Goal: Transaction & Acquisition: Book appointment/travel/reservation

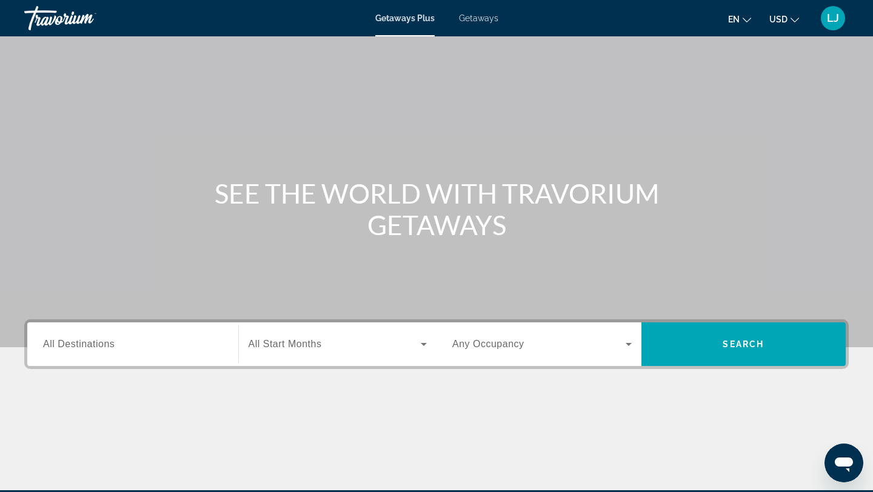
scroll to position [163, 0]
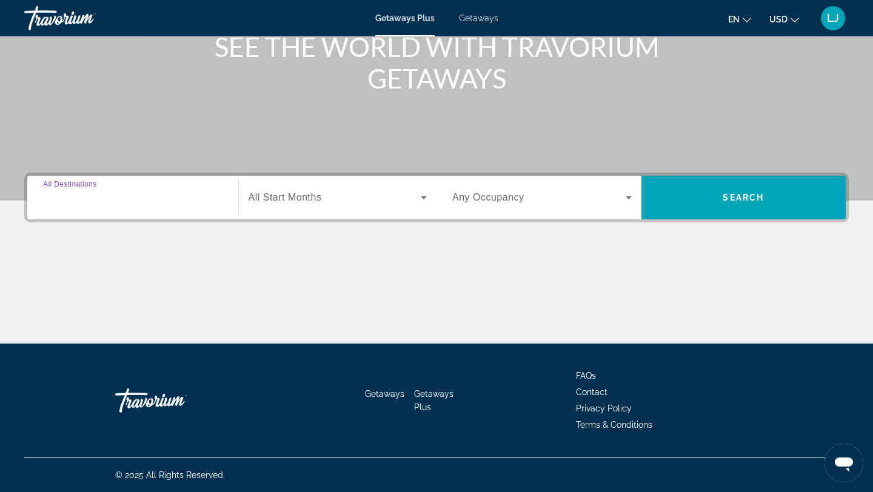
click at [127, 198] on input "Destination All Destinations" at bounding box center [132, 198] width 179 height 15
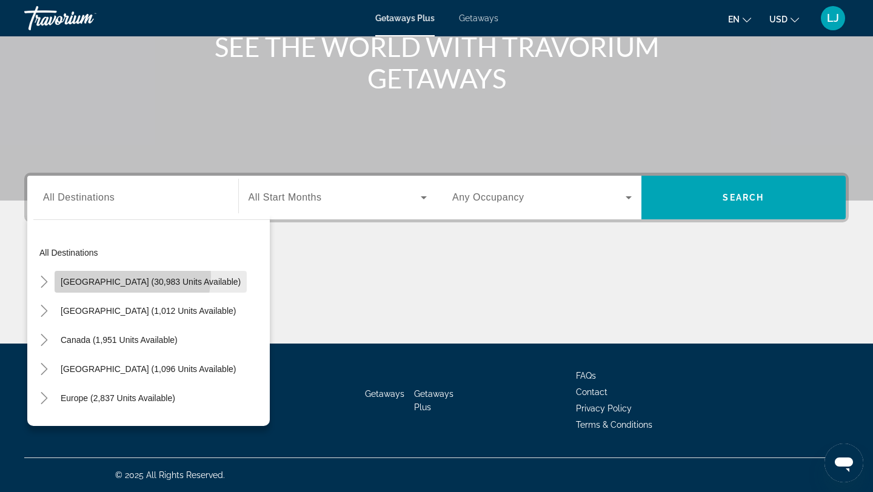
click at [121, 276] on span "Search widget" at bounding box center [151, 281] width 192 height 29
type input "**********"
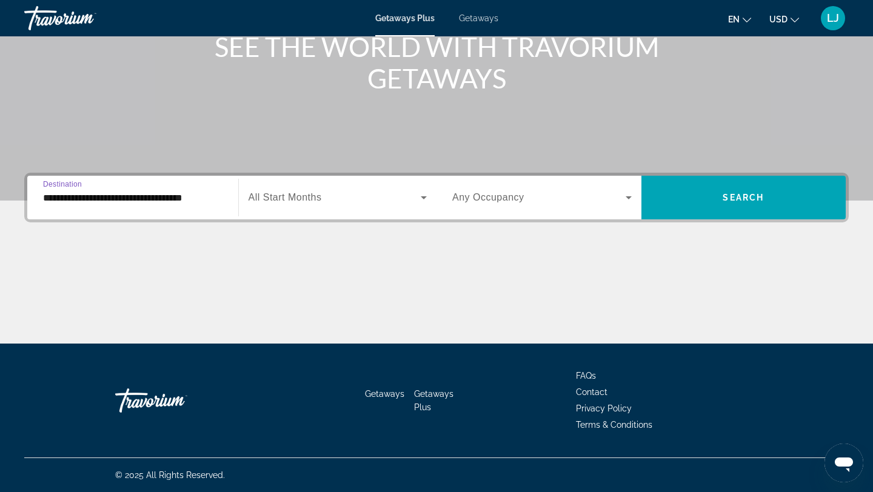
click at [337, 201] on span "Search widget" at bounding box center [335, 197] width 173 height 15
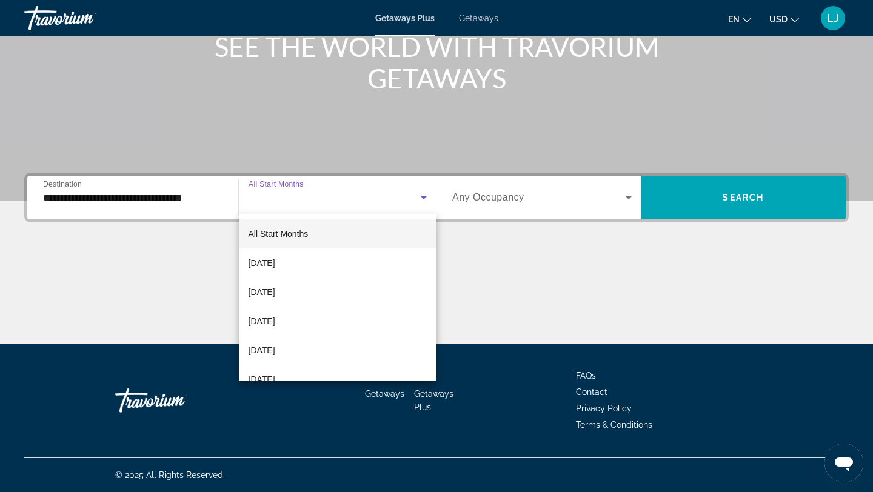
click at [750, 195] on div at bounding box center [436, 246] width 873 height 492
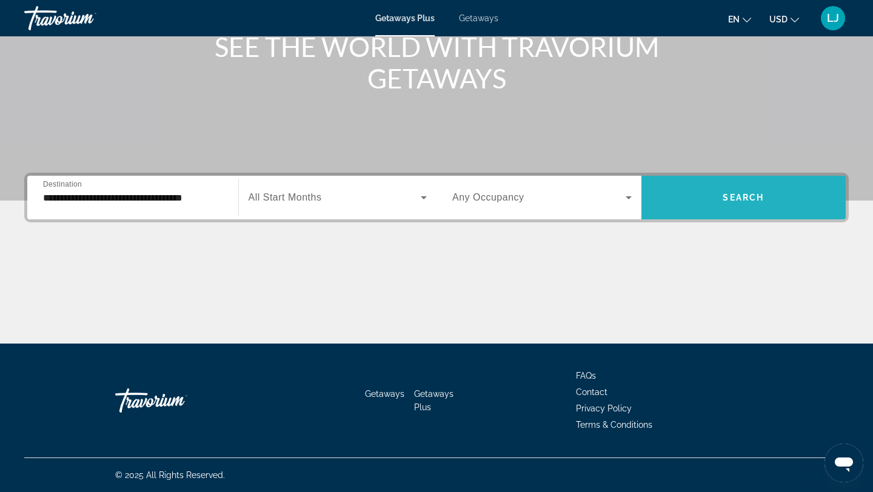
click at [751, 196] on span "Search" at bounding box center [743, 198] width 41 height 10
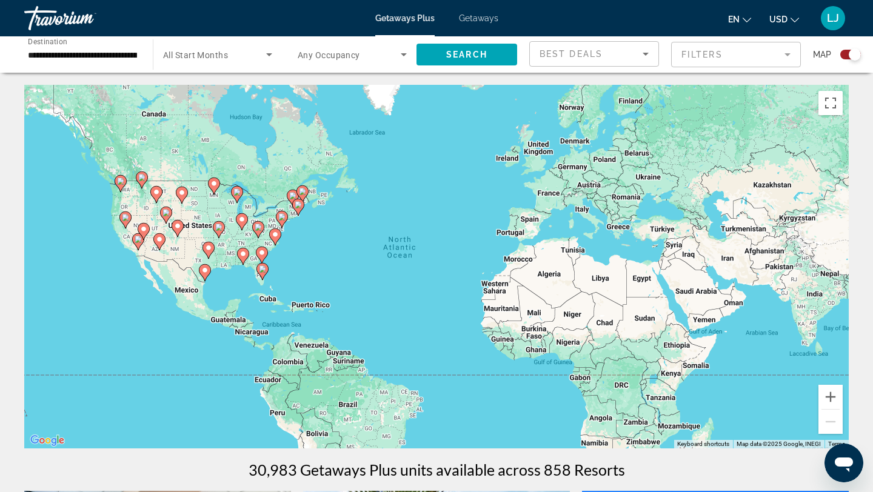
click at [711, 52] on mat-form-field "Filters" at bounding box center [736, 54] width 130 height 25
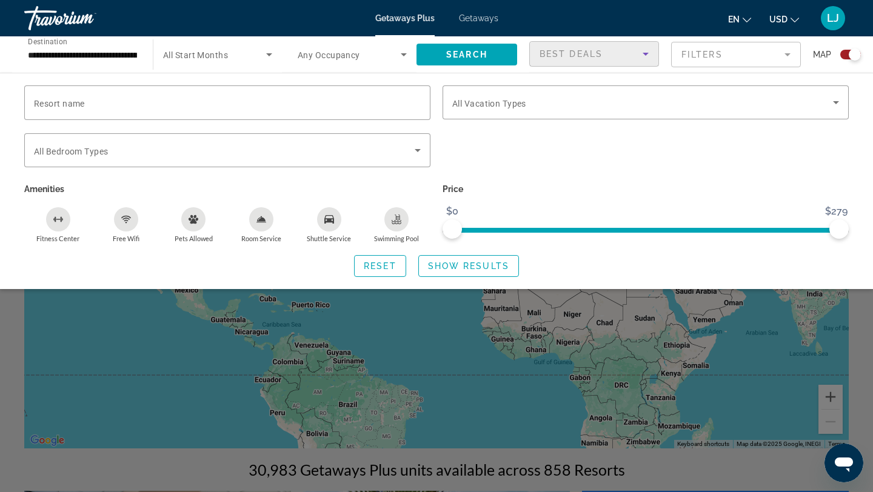
click at [632, 52] on div "Best Deals" at bounding box center [591, 54] width 103 height 15
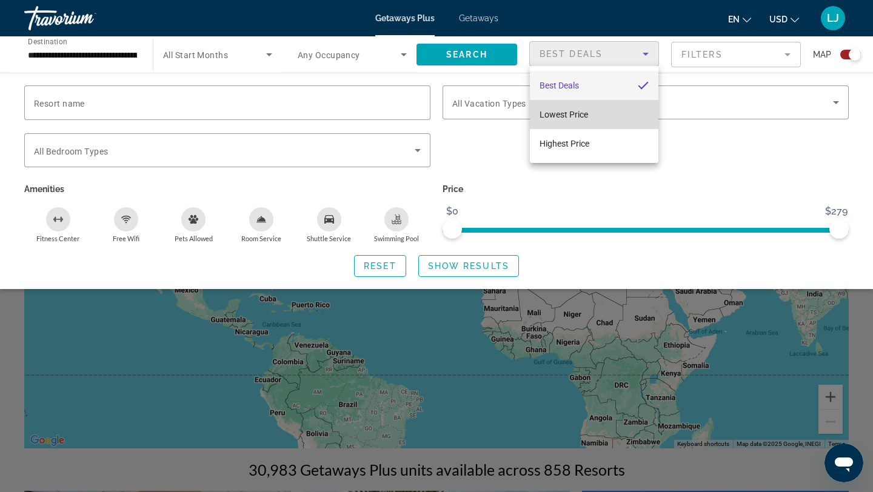
click at [592, 116] on mat-option "Lowest Price" at bounding box center [594, 114] width 129 height 29
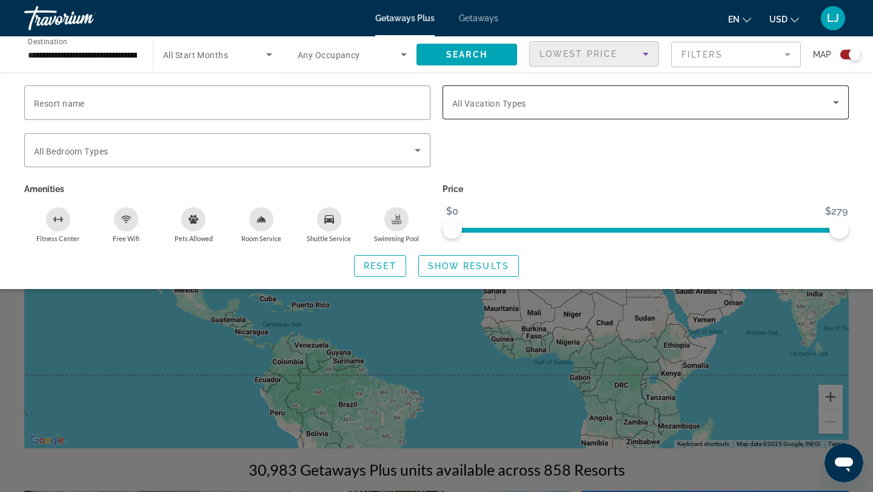
click at [669, 106] on span "Search widget" at bounding box center [642, 102] width 381 height 15
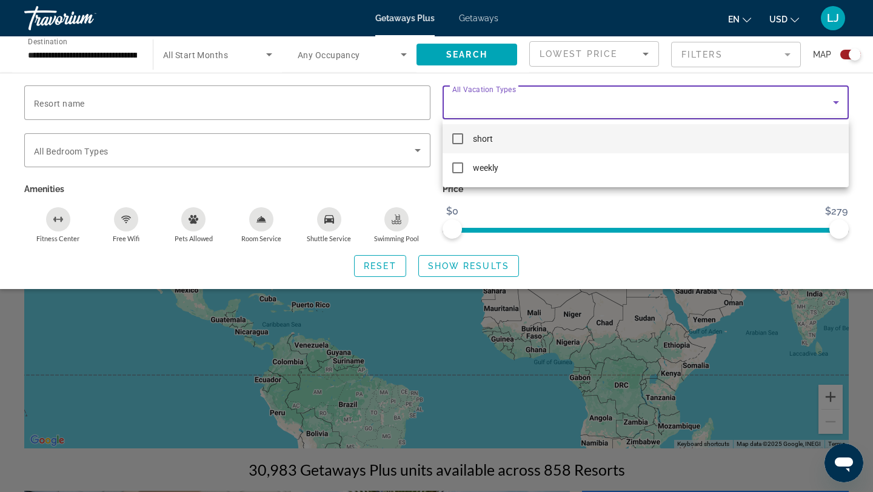
click at [669, 107] on div at bounding box center [436, 246] width 873 height 492
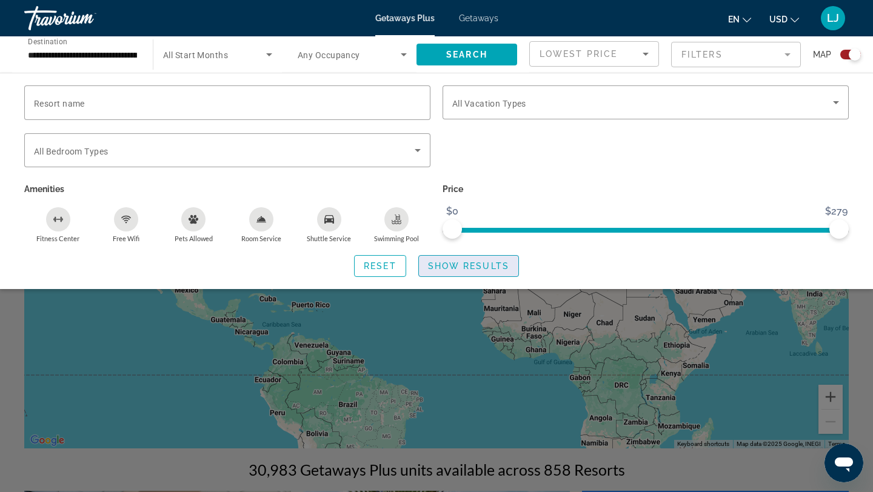
click at [476, 267] on span "Show Results" at bounding box center [468, 266] width 81 height 10
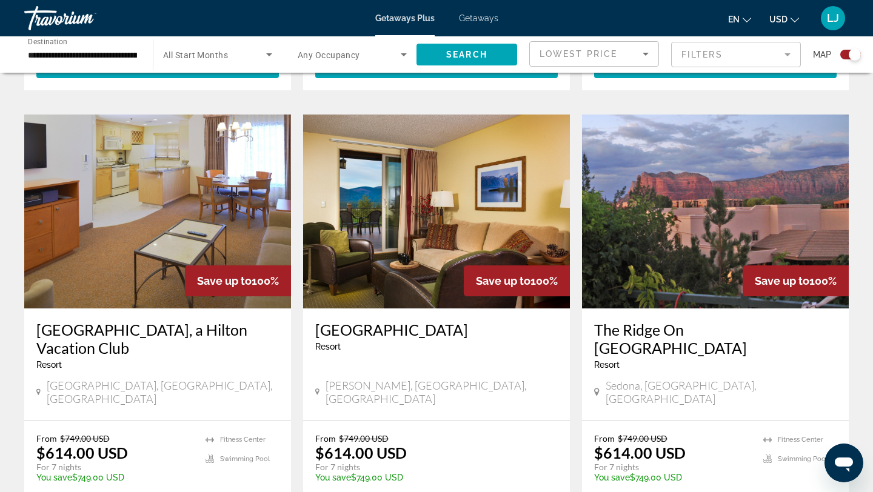
scroll to position [1262, 0]
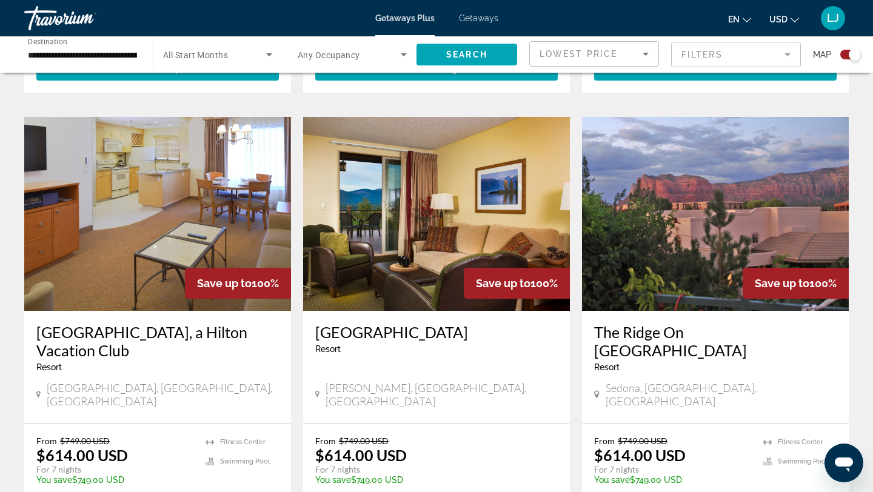
click at [144, 323] on h3 "[GEOGRAPHIC_DATA], a Hilton Vacation Club" at bounding box center [157, 341] width 243 height 36
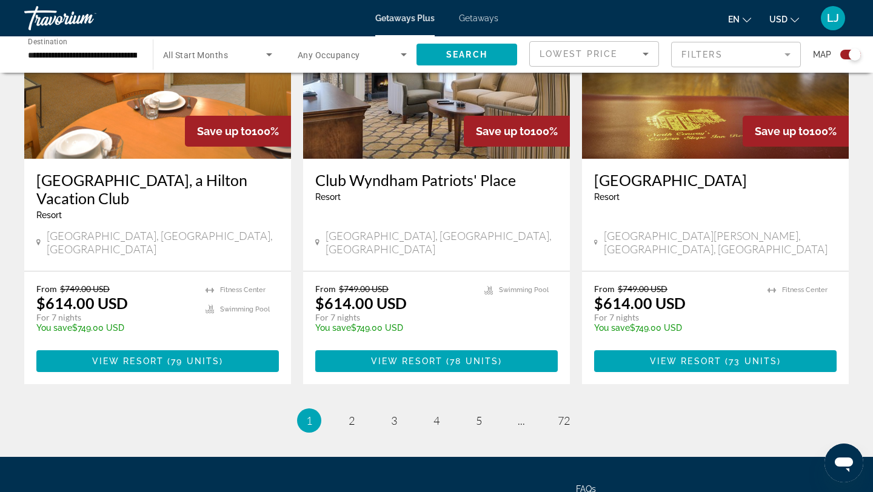
scroll to position [1835, 0]
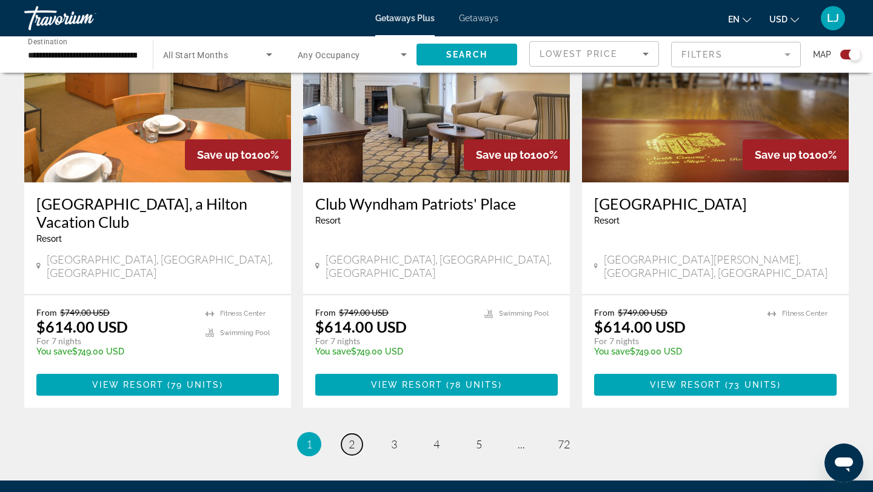
click at [352, 438] on span "2" at bounding box center [352, 444] width 6 height 13
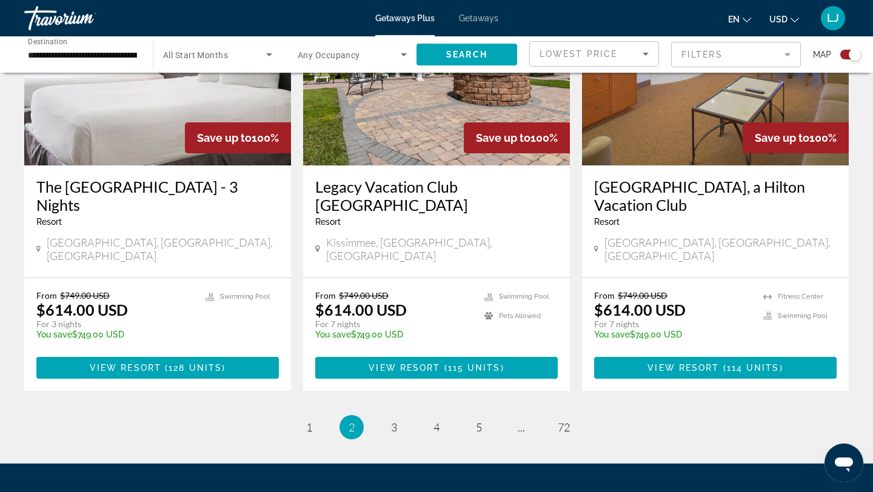
scroll to position [1891, 0]
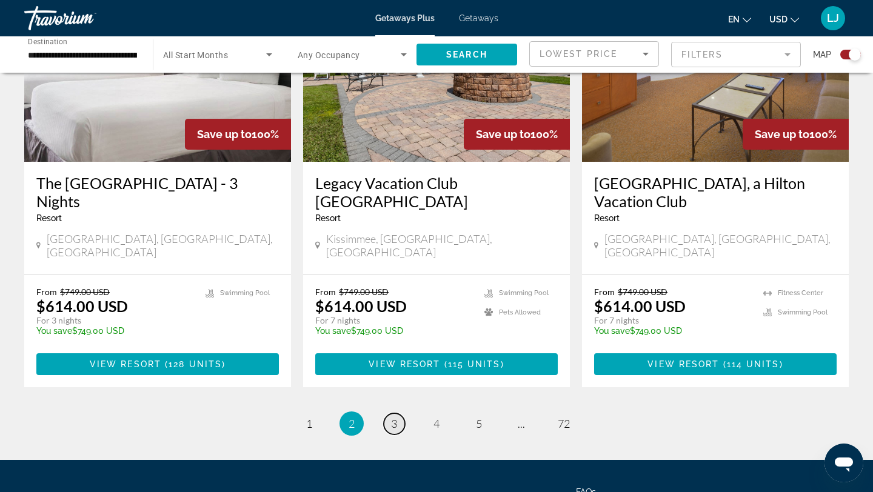
click at [397, 417] on span "3" at bounding box center [394, 423] width 6 height 13
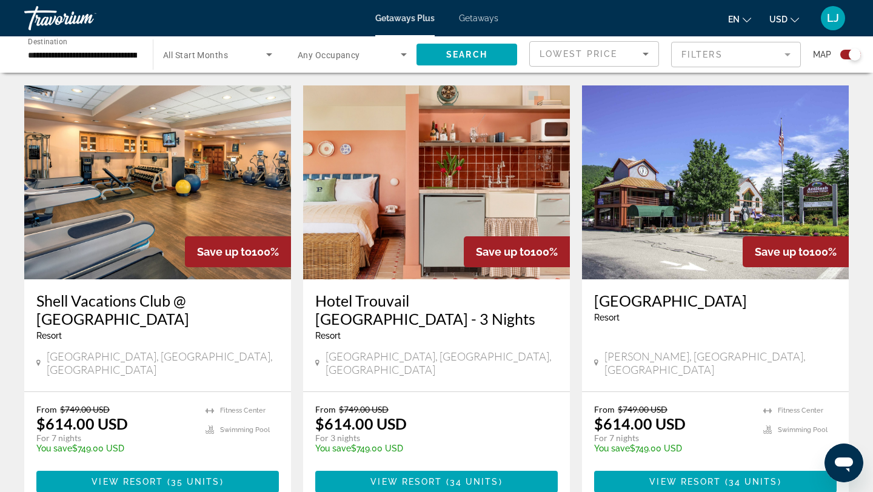
scroll to position [848, 0]
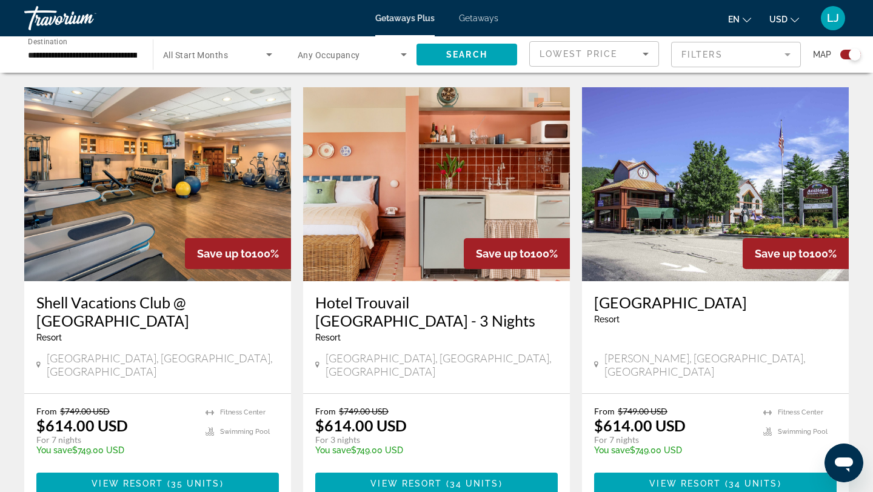
click at [395, 293] on h3 "Hotel Trouvail [GEOGRAPHIC_DATA] - 3 Nights" at bounding box center [436, 311] width 243 height 36
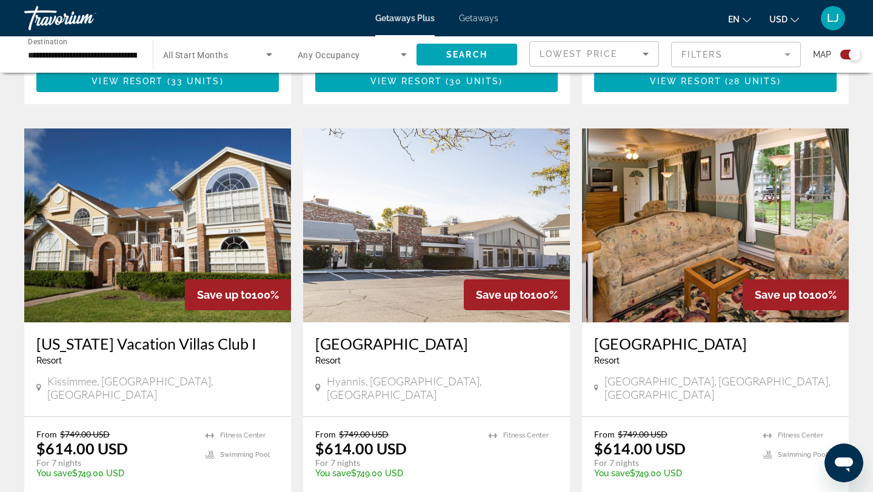
scroll to position [1695, 0]
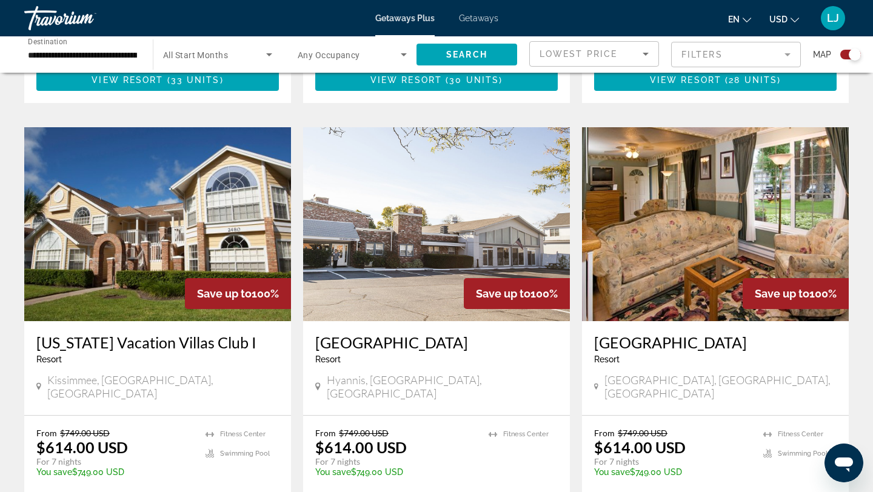
click at [203, 333] on h3 "[US_STATE] Vacation Villas Club I" at bounding box center [157, 342] width 243 height 18
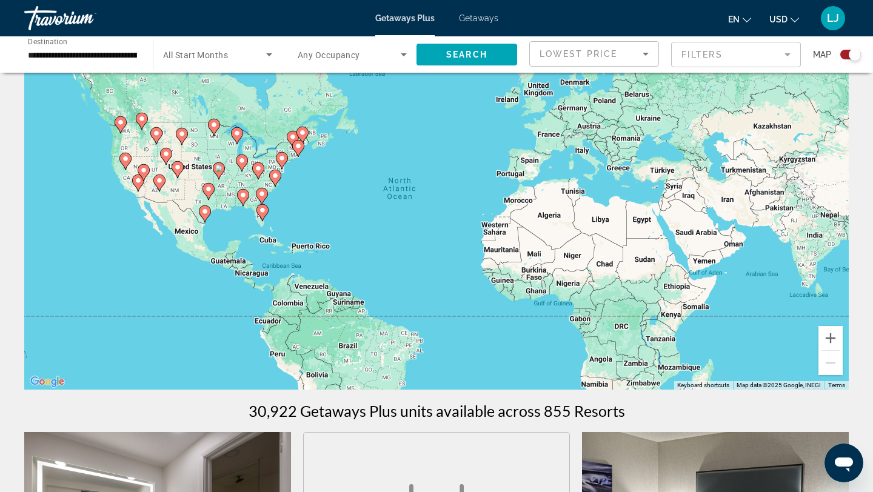
scroll to position [61, 0]
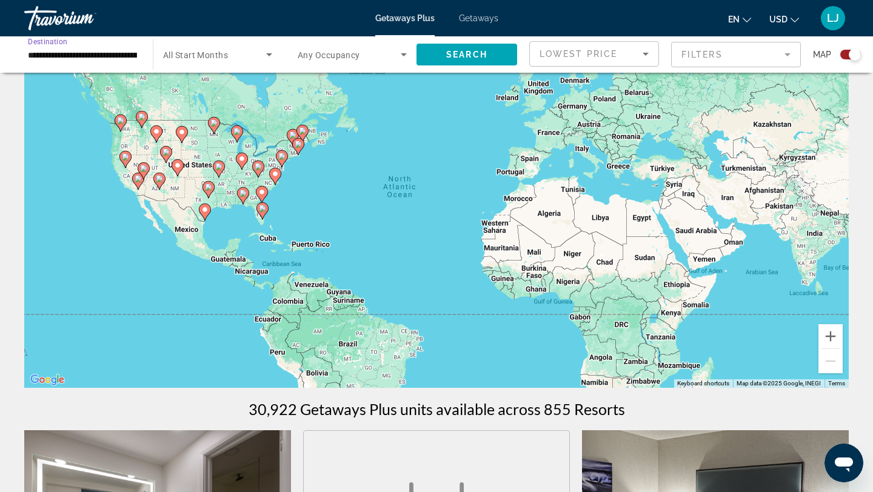
click at [124, 56] on input "**********" at bounding box center [82, 55] width 109 height 15
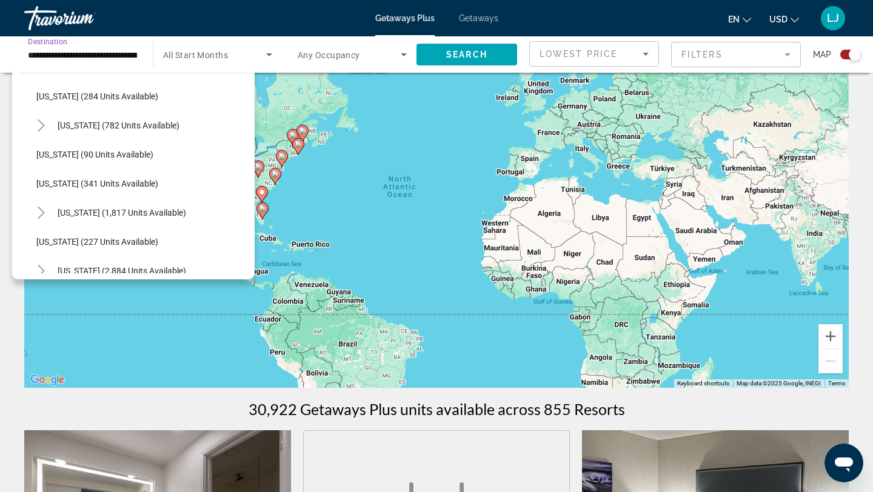
scroll to position [480, 0]
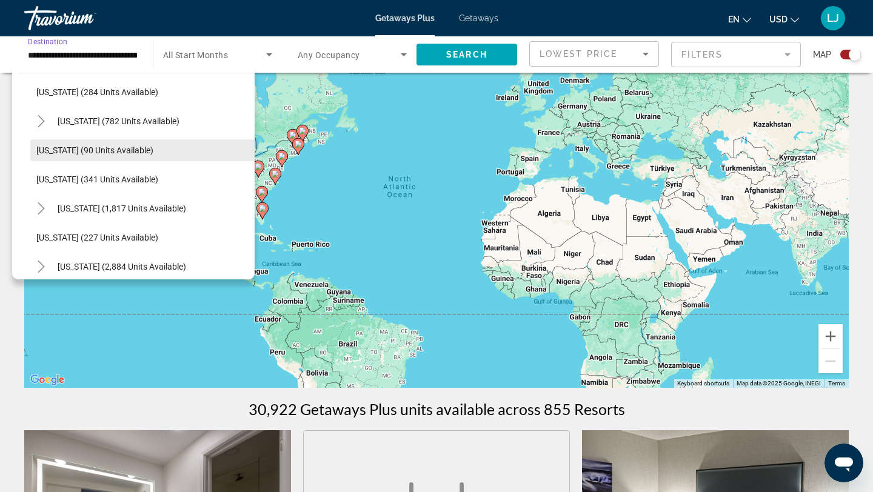
click at [102, 148] on span "[US_STATE] (90 units available)" at bounding box center [94, 151] width 117 height 10
type input "**********"
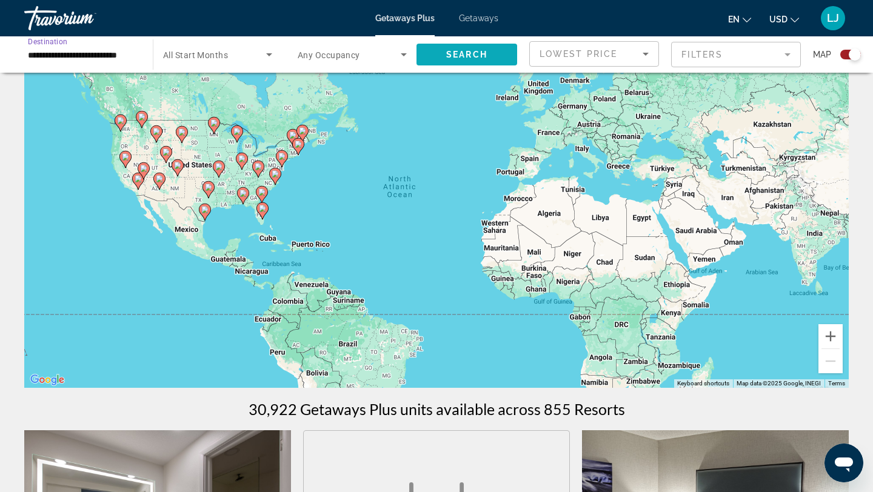
click at [452, 59] on span "Search" at bounding box center [466, 55] width 41 height 10
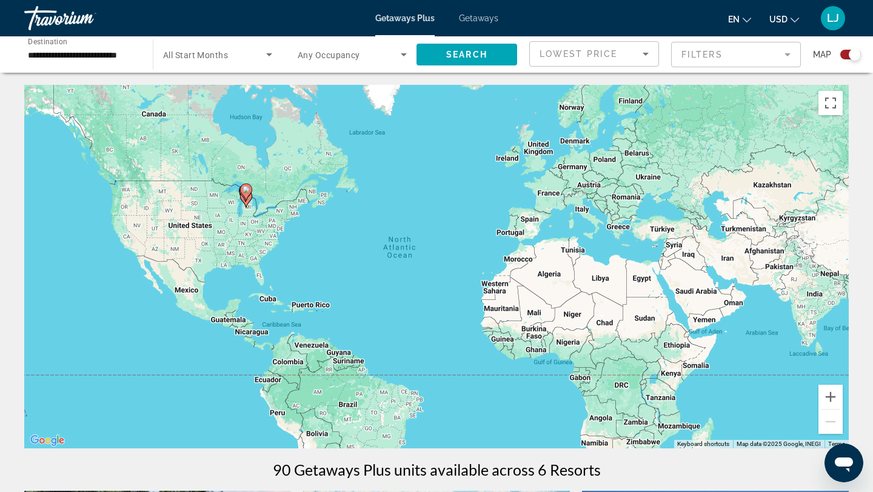
click at [705, 61] on mat-form-field "Filters" at bounding box center [736, 54] width 130 height 25
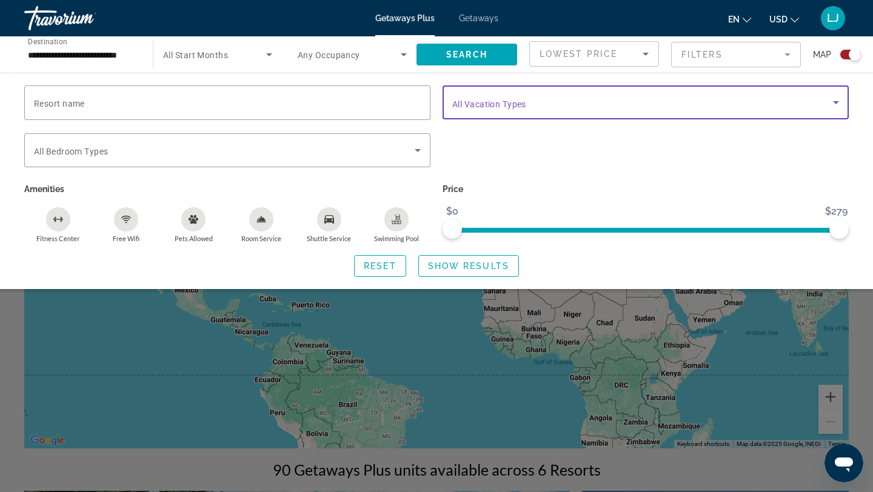
click at [700, 99] on span "Search widget" at bounding box center [642, 102] width 381 height 15
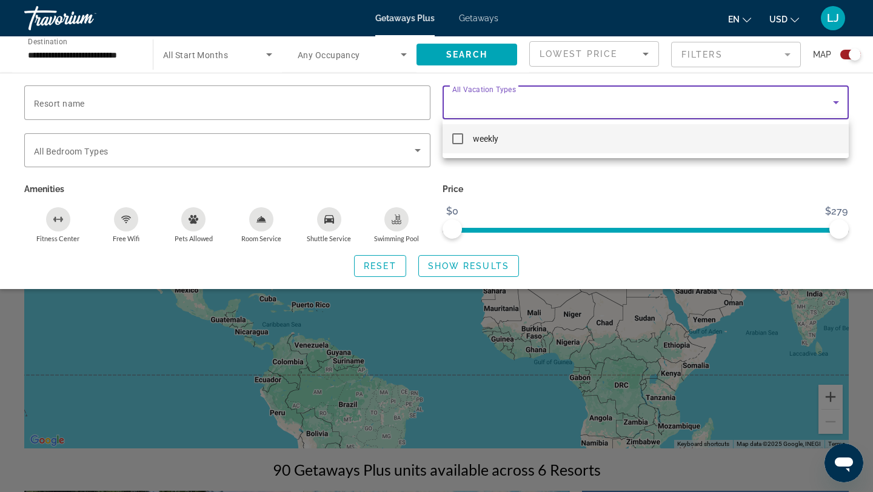
click at [700, 98] on div at bounding box center [436, 246] width 873 height 492
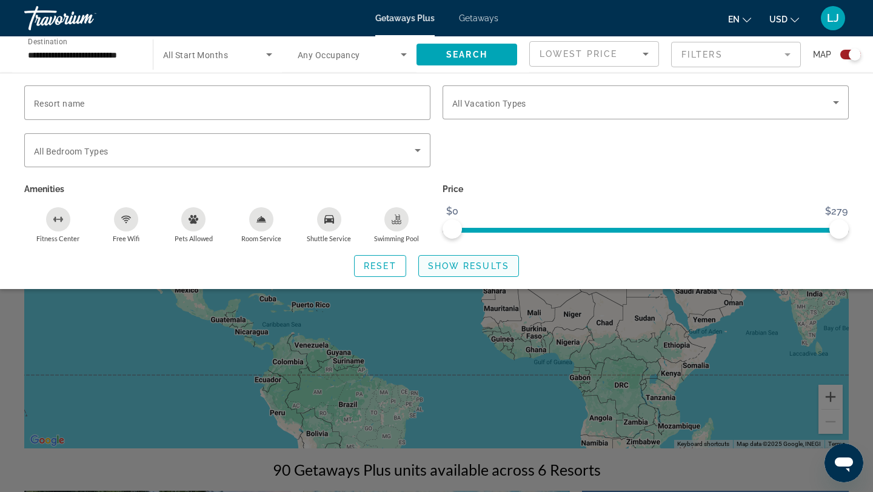
click at [431, 269] on span "Show Results" at bounding box center [468, 266] width 81 height 10
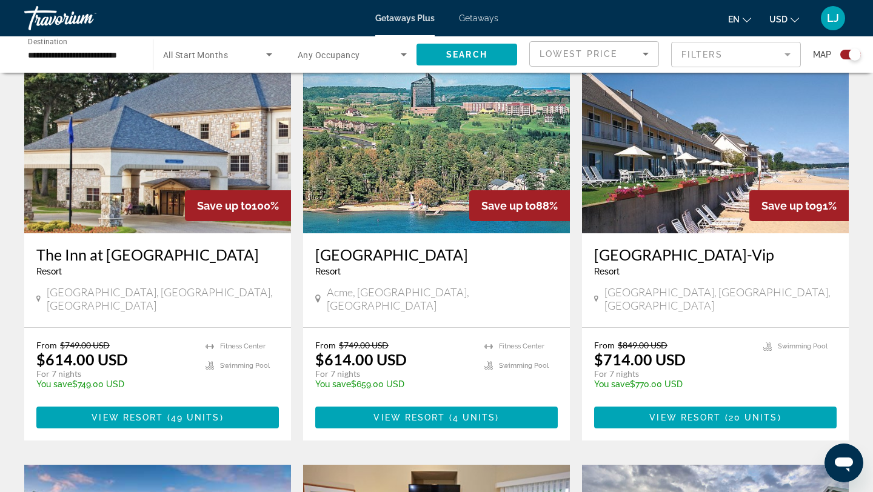
scroll to position [452, 0]
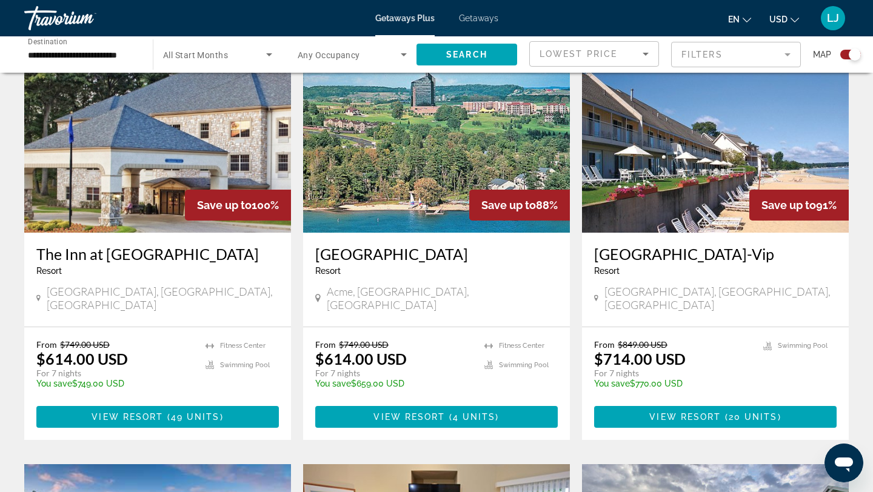
click at [446, 264] on div "[GEOGRAPHIC_DATA] - This is an adults only resort" at bounding box center [436, 265] width 243 height 40
click at [411, 412] on span "View Resort" at bounding box center [410, 417] width 72 height 10
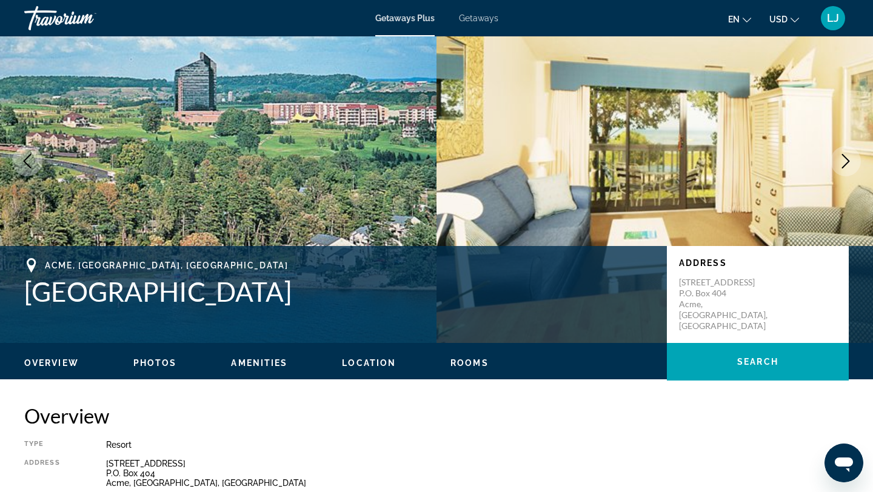
scroll to position [67, 0]
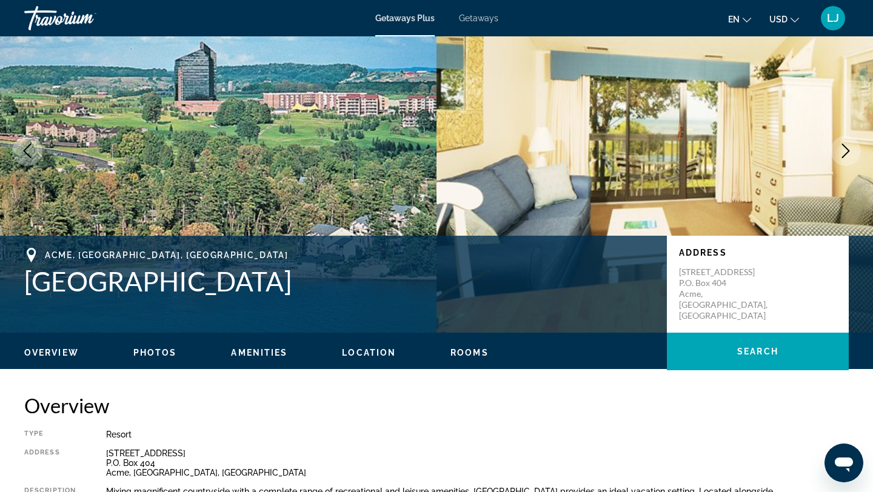
click at [848, 156] on icon "Next image" at bounding box center [846, 151] width 15 height 15
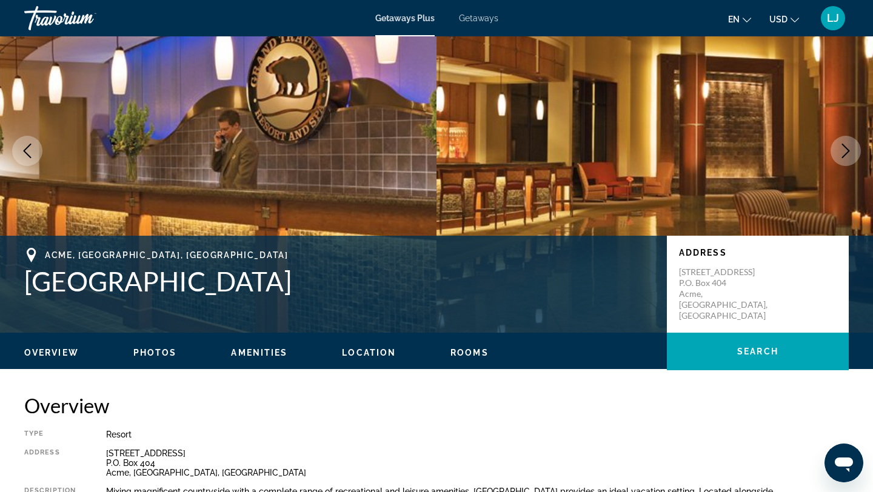
click at [848, 156] on icon "Next image" at bounding box center [846, 151] width 15 height 15
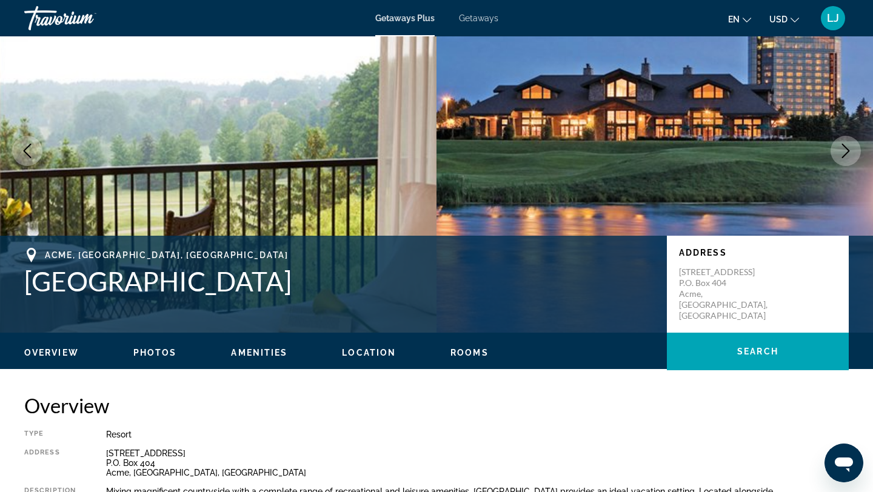
click at [848, 156] on icon "Next image" at bounding box center [846, 151] width 15 height 15
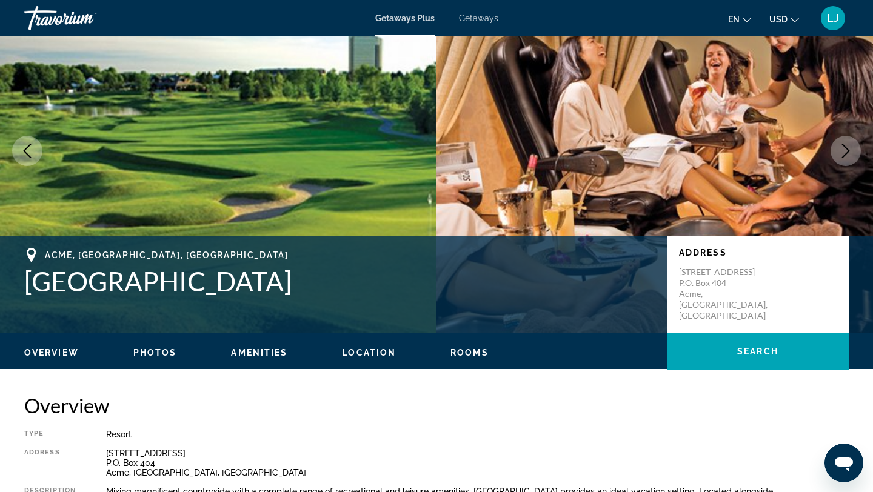
click at [848, 156] on icon "Next image" at bounding box center [846, 151] width 15 height 15
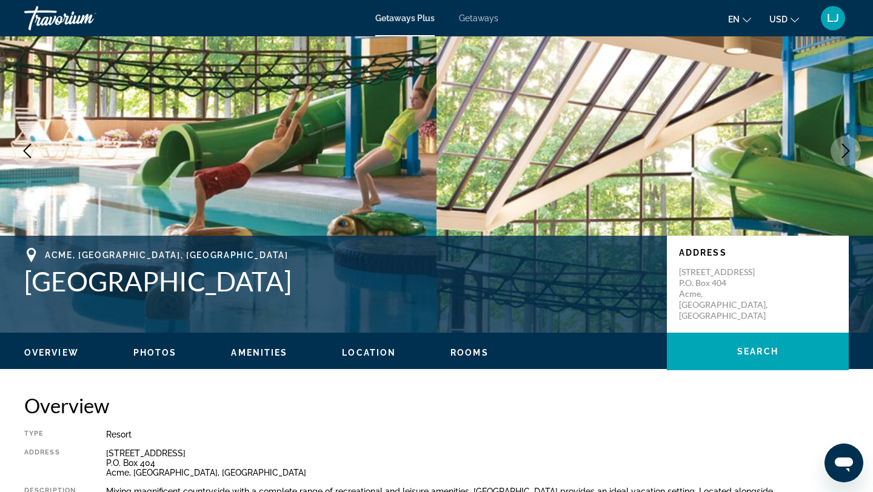
click at [848, 156] on icon "Next image" at bounding box center [846, 151] width 15 height 15
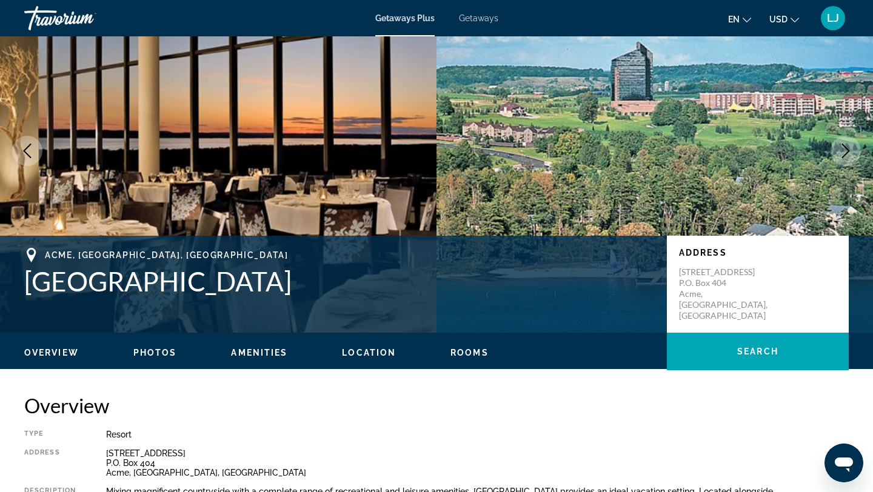
click at [848, 156] on icon "Next image" at bounding box center [846, 151] width 15 height 15
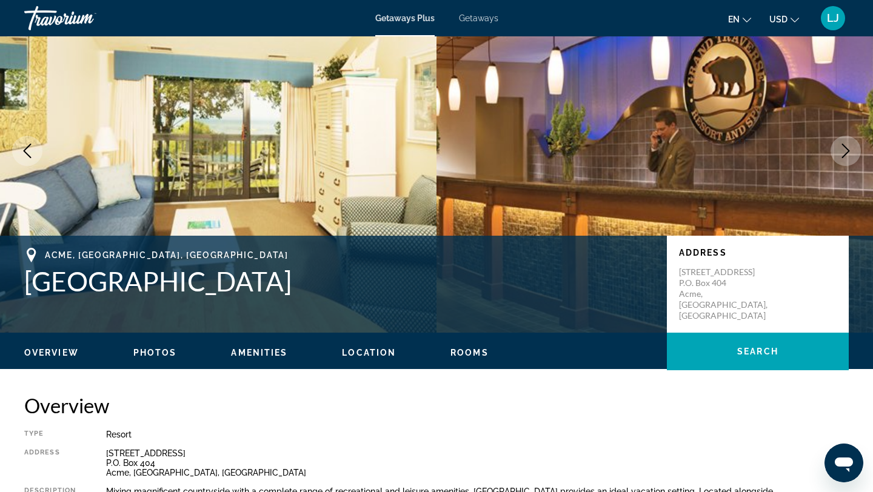
click at [848, 156] on icon "Next image" at bounding box center [846, 151] width 15 height 15
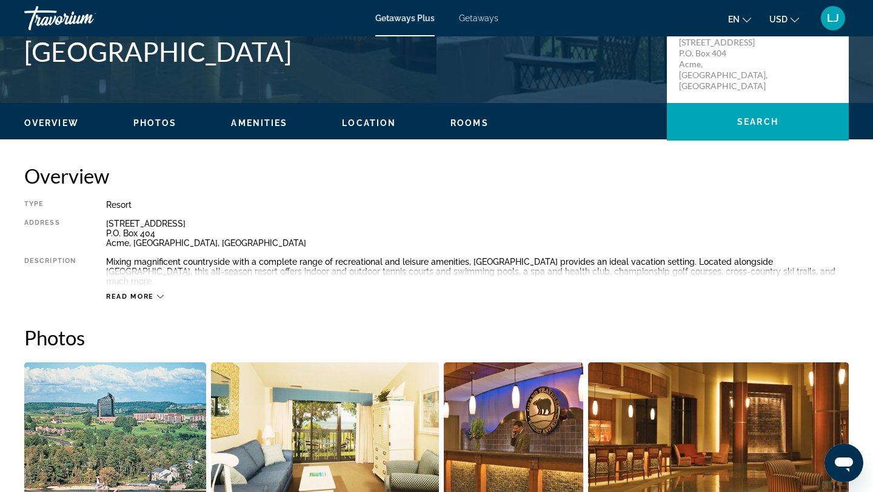
scroll to position [0, 0]
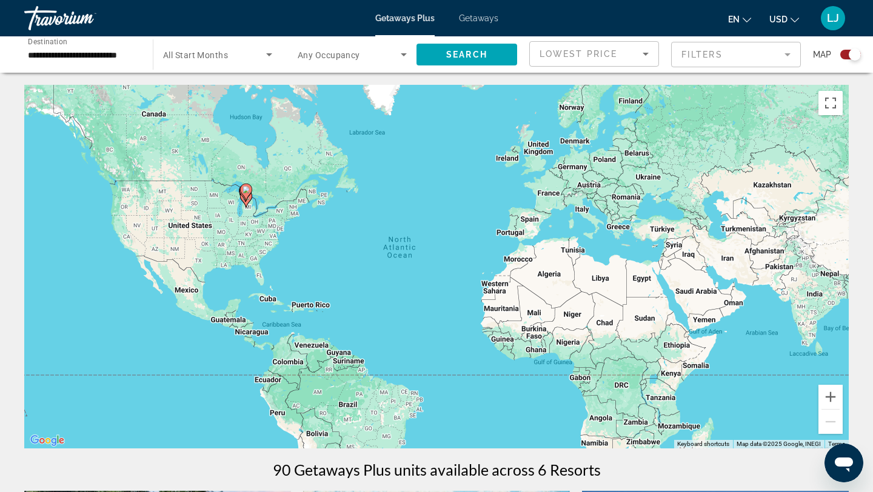
click at [110, 52] on input "**********" at bounding box center [82, 55] width 109 height 15
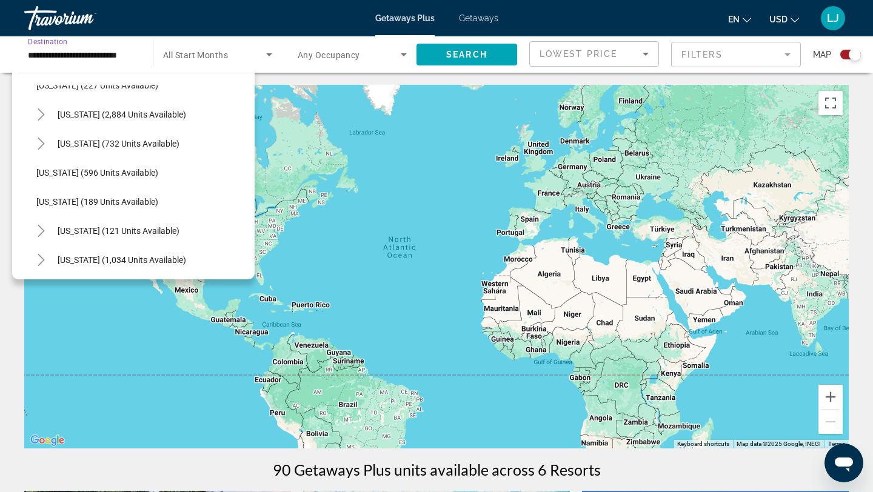
scroll to position [635, 0]
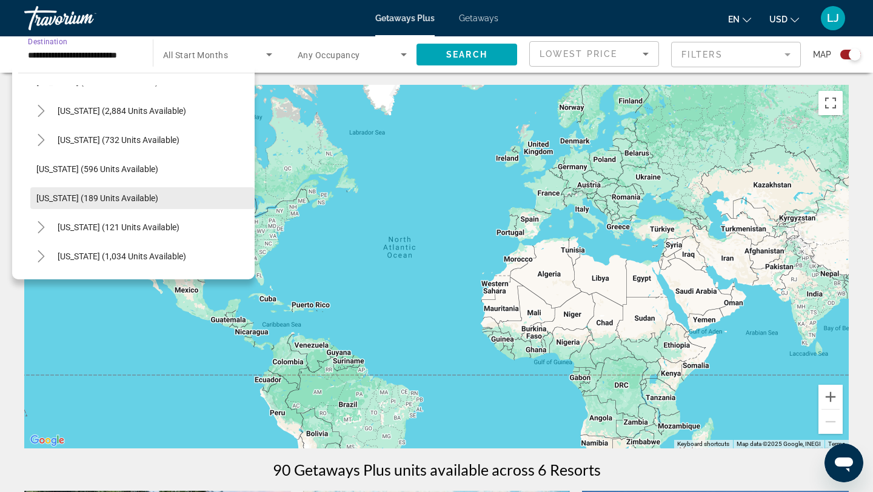
click at [113, 201] on span "[US_STATE] (189 units available)" at bounding box center [97, 198] width 122 height 10
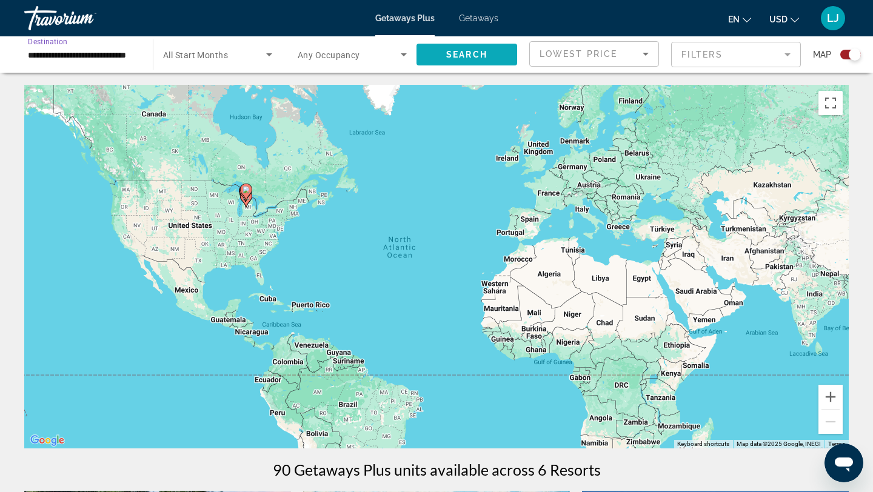
click at [458, 58] on span "Search" at bounding box center [466, 55] width 41 height 10
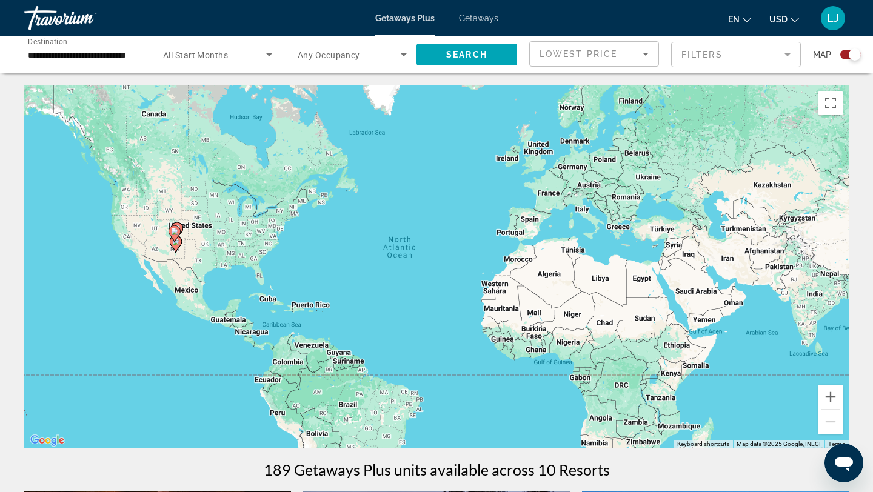
click at [123, 55] on input "**********" at bounding box center [82, 55] width 109 height 15
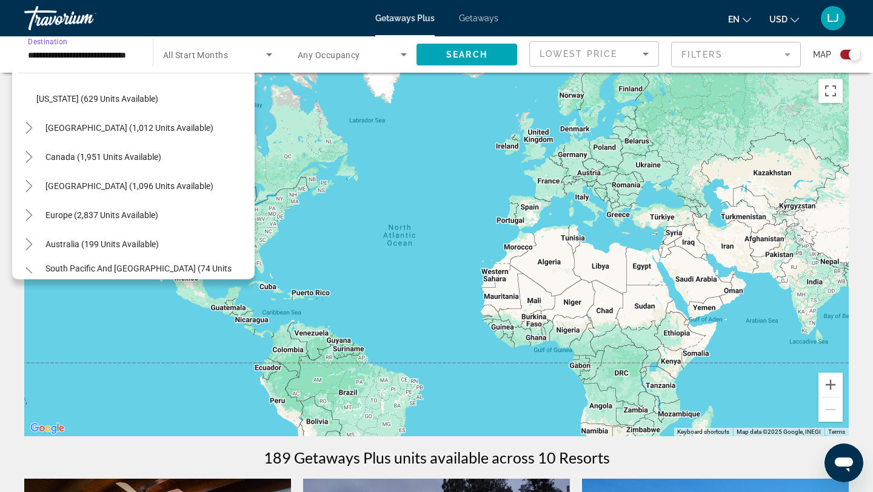
scroll to position [1148, 0]
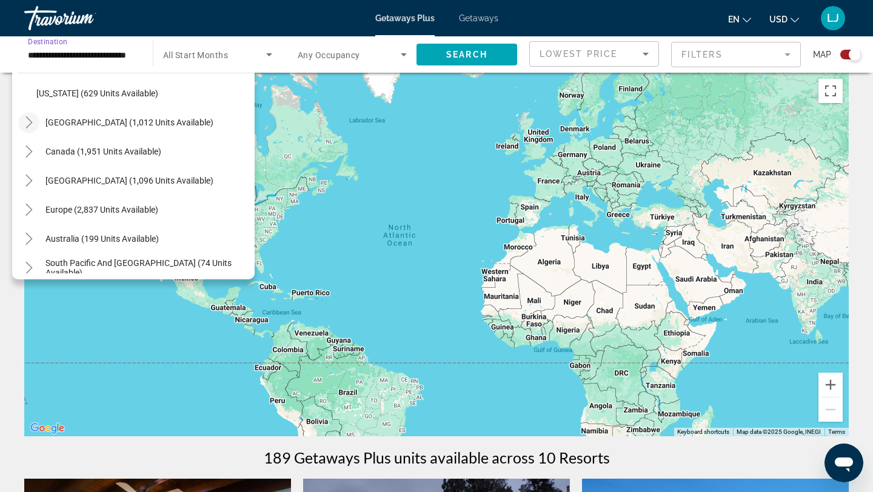
click at [29, 126] on icon "Toggle Mexico (1,012 units available)" at bounding box center [29, 122] width 12 height 12
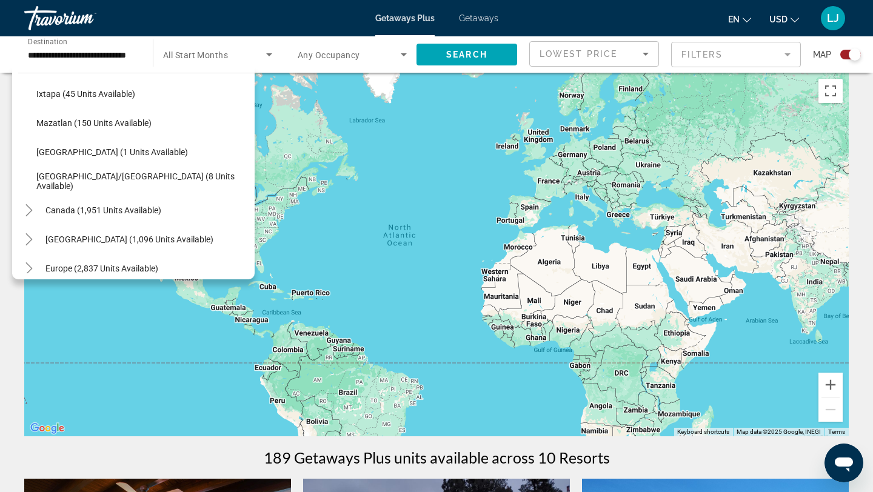
scroll to position [1355, 0]
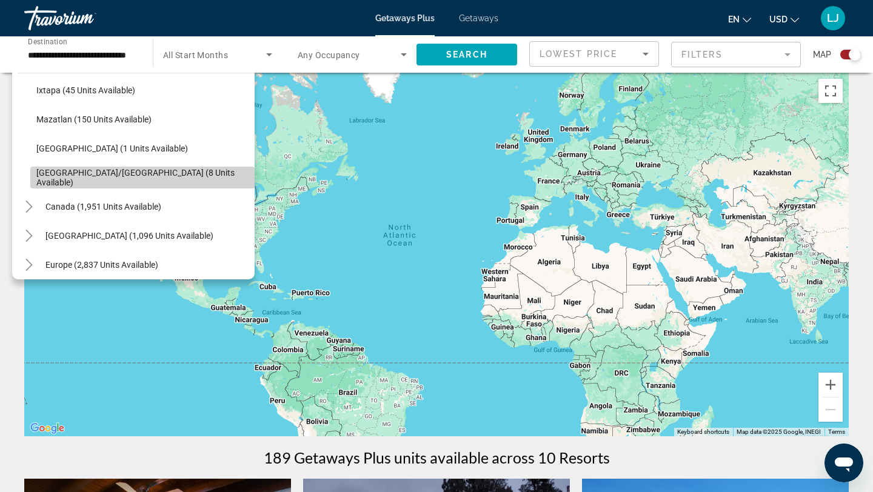
click at [99, 173] on span "[GEOGRAPHIC_DATA]/[GEOGRAPHIC_DATA] (8 units available)" at bounding box center [142, 177] width 212 height 19
type input "**********"
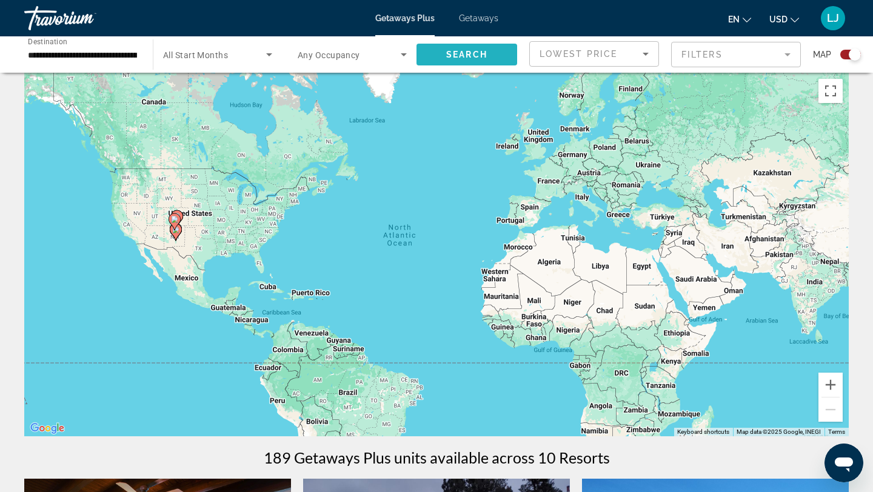
click at [472, 50] on span "Search" at bounding box center [466, 55] width 41 height 10
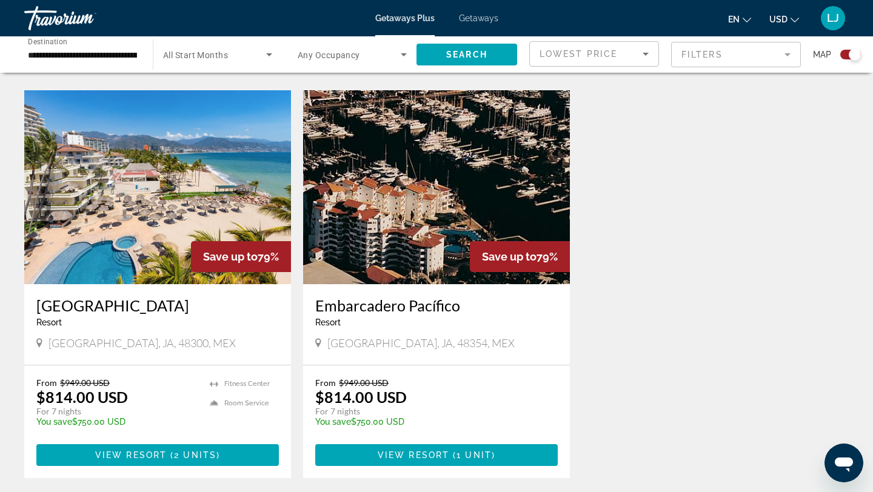
scroll to position [860, 0]
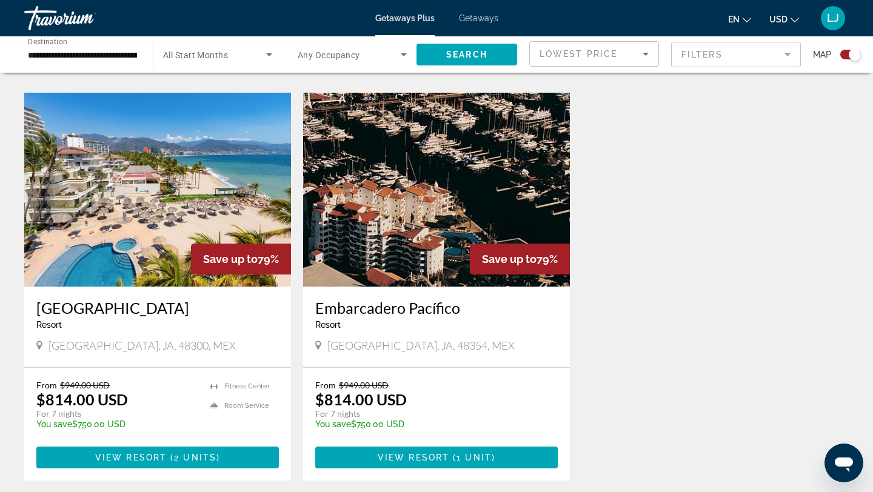
click at [180, 287] on div "[GEOGRAPHIC_DATA] - This is an adults only resort [GEOGRAPHIC_DATA], JA, 48300,…" at bounding box center [157, 327] width 267 height 81
click at [146, 453] on span "View Resort" at bounding box center [131, 458] width 72 height 10
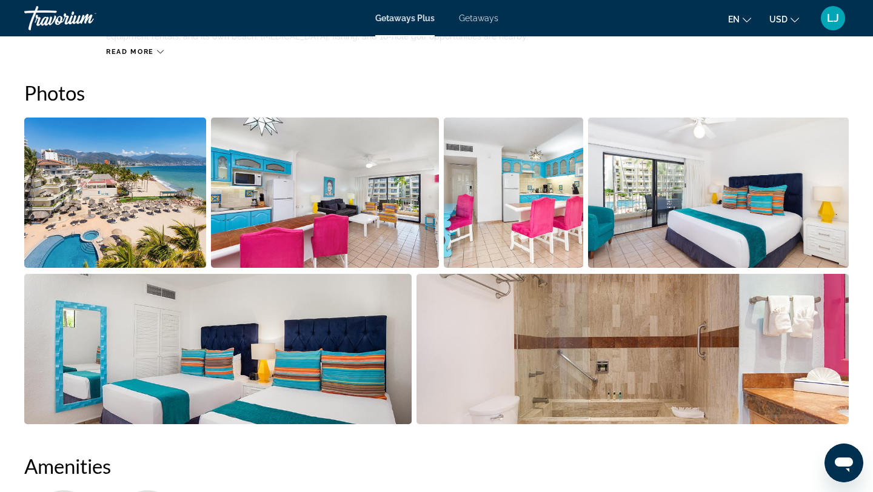
scroll to position [541, 0]
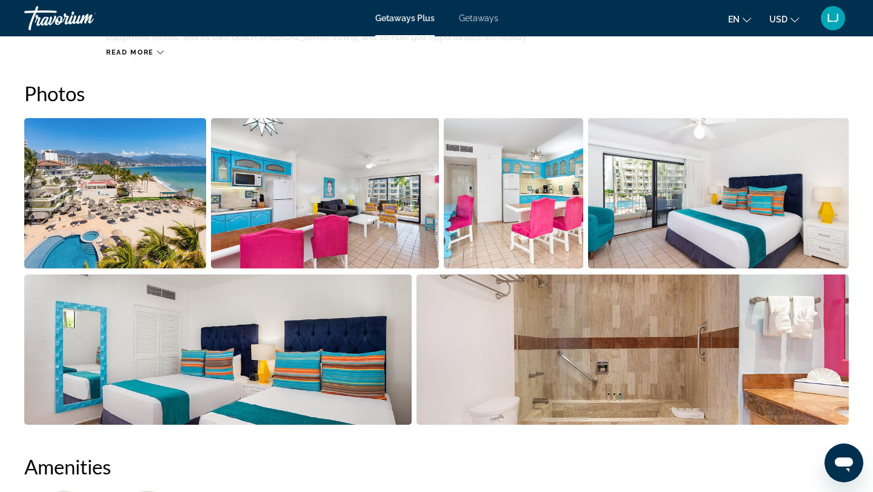
click at [172, 215] on img "Open full-screen image slider" at bounding box center [115, 193] width 182 height 150
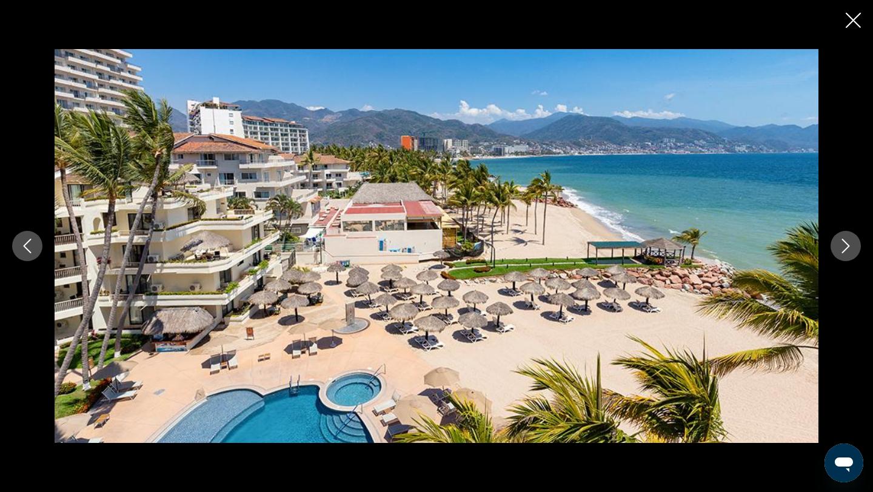
click at [849, 248] on icon "Next image" at bounding box center [846, 246] width 15 height 15
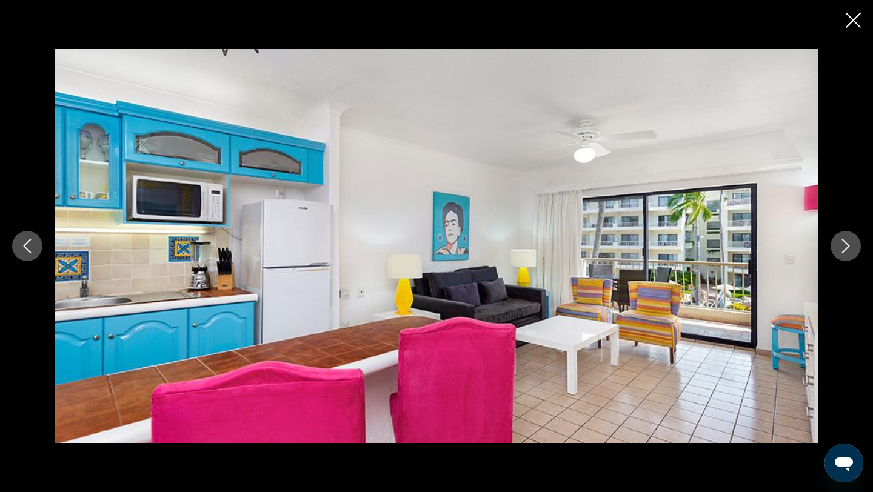
click at [849, 248] on icon "Next image" at bounding box center [846, 246] width 15 height 15
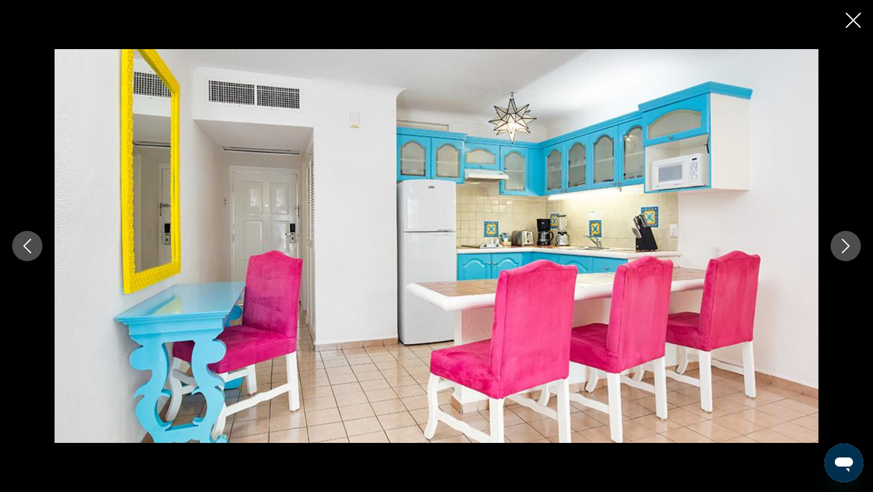
click at [849, 248] on icon "Next image" at bounding box center [846, 246] width 15 height 15
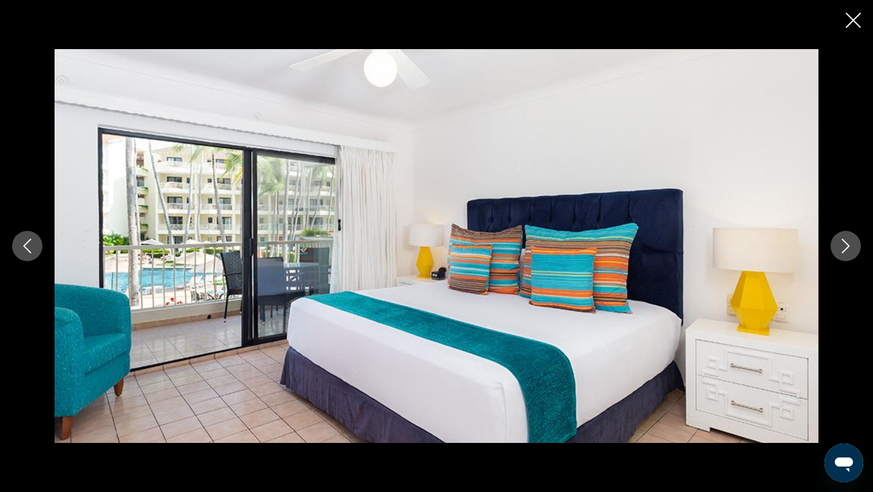
click at [849, 248] on icon "Next image" at bounding box center [846, 246] width 15 height 15
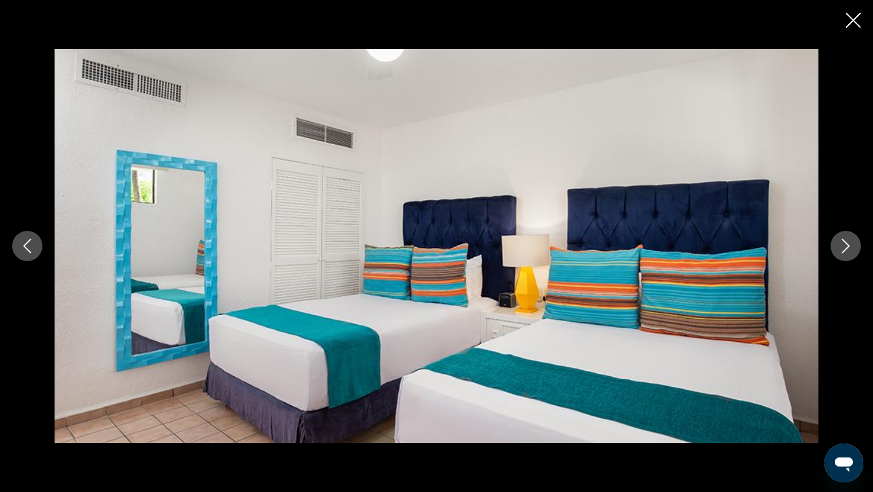
click at [849, 248] on icon "Next image" at bounding box center [846, 246] width 15 height 15
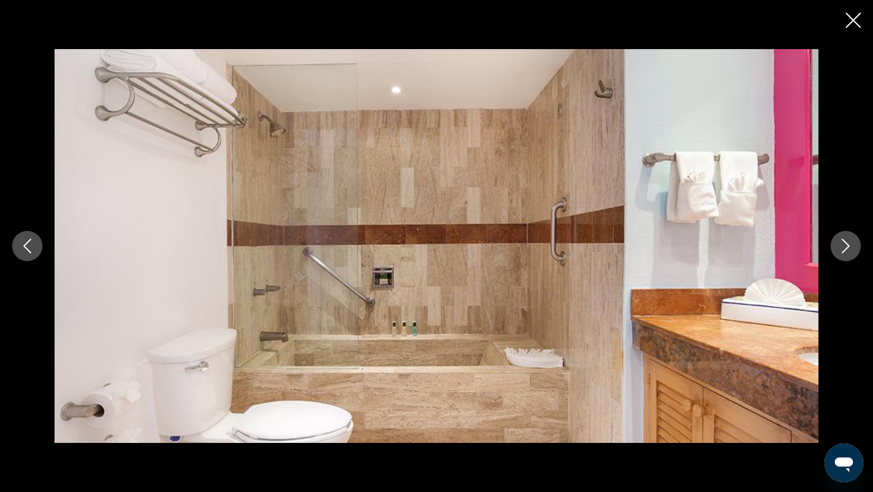
click at [849, 248] on icon "Next image" at bounding box center [846, 246] width 15 height 15
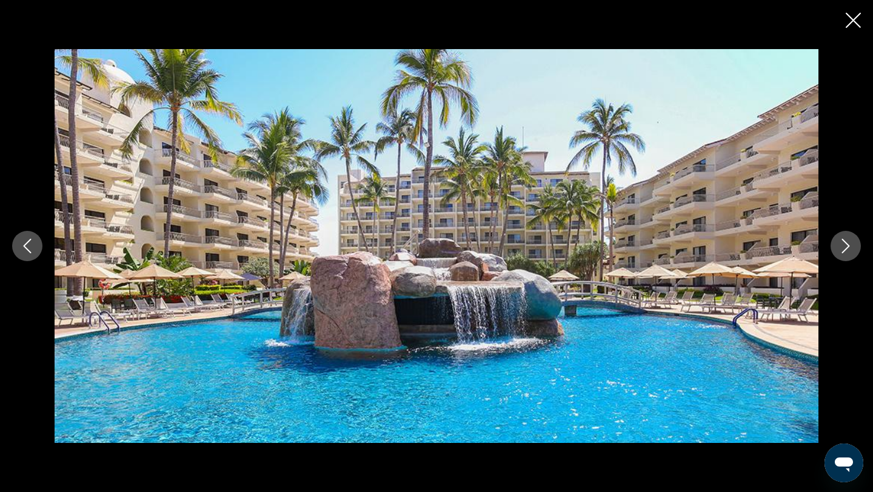
click at [849, 248] on icon "Next image" at bounding box center [846, 246] width 15 height 15
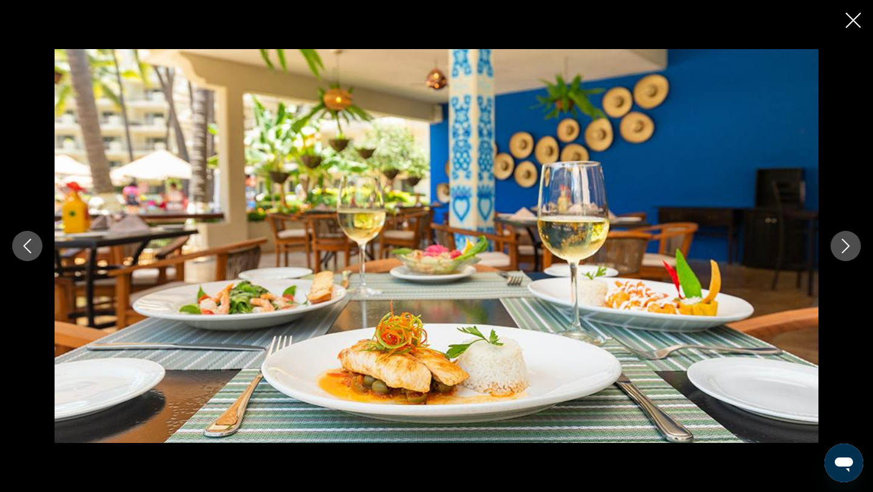
click at [849, 248] on icon "Next image" at bounding box center [846, 246] width 15 height 15
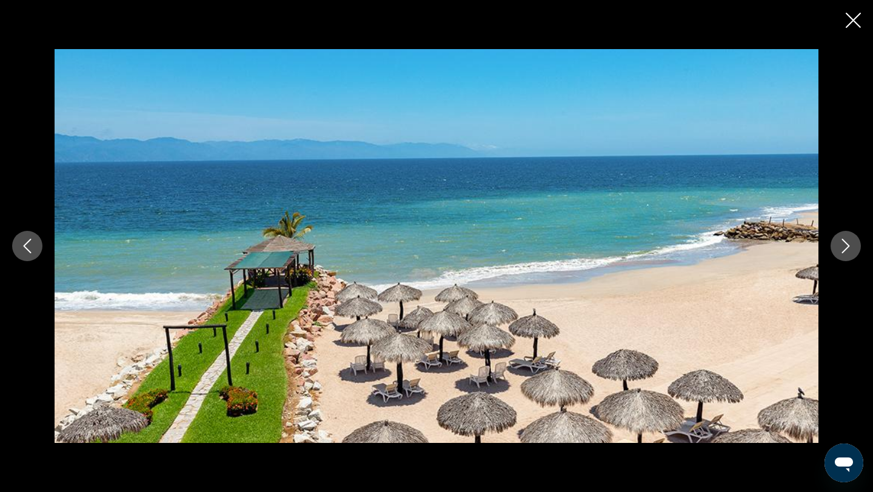
click at [849, 248] on icon "Next image" at bounding box center [846, 246] width 15 height 15
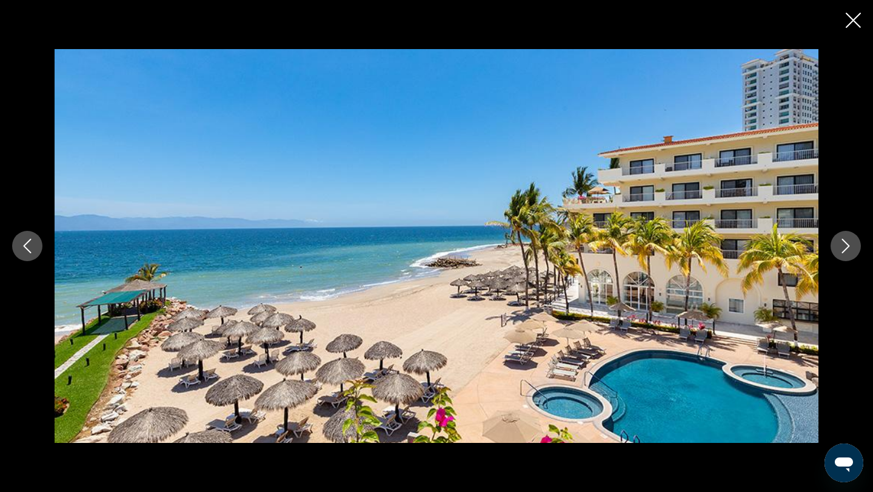
click at [849, 248] on icon "Next image" at bounding box center [846, 246] width 15 height 15
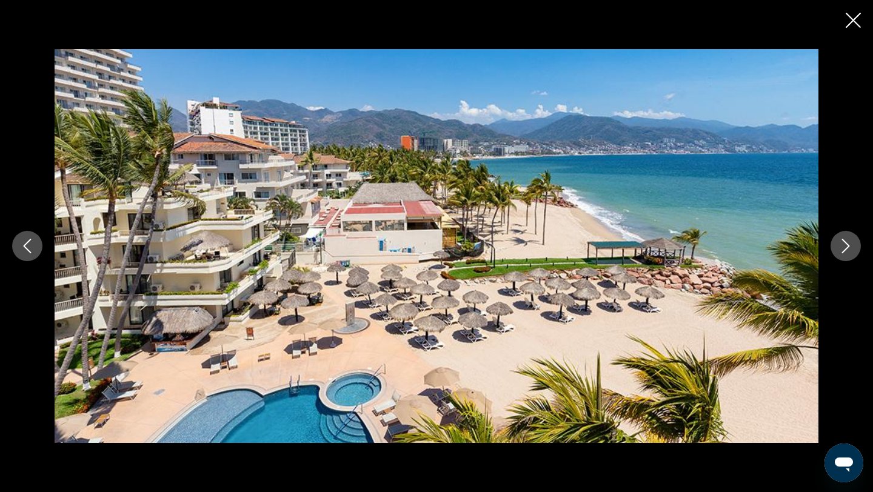
click at [849, 248] on icon "Next image" at bounding box center [846, 246] width 15 height 15
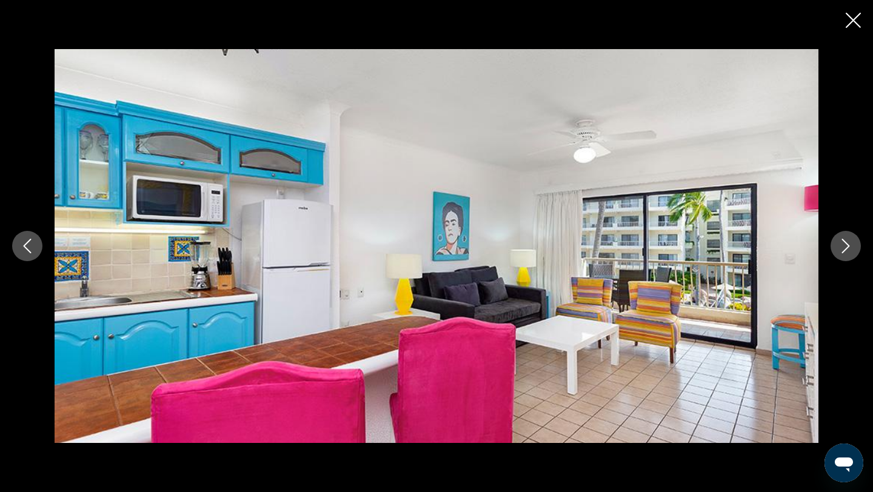
click at [849, 248] on icon "Next image" at bounding box center [846, 246] width 15 height 15
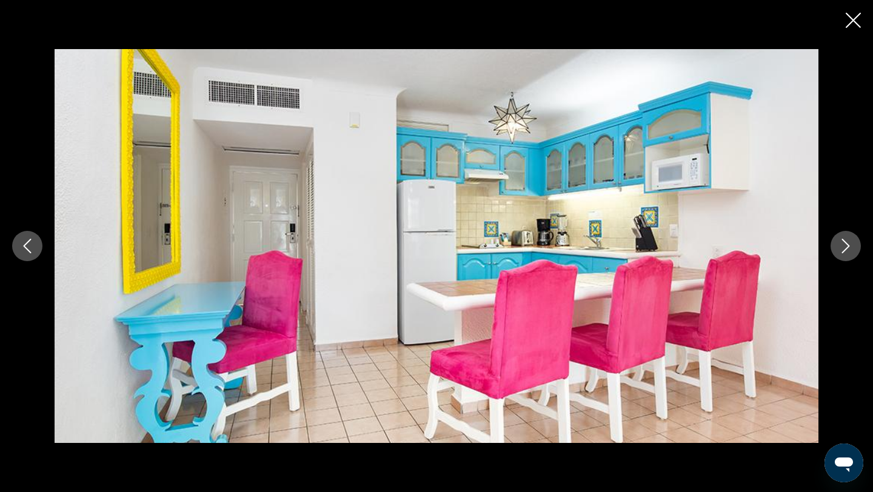
click at [860, 23] on icon "Close slideshow" at bounding box center [853, 20] width 15 height 15
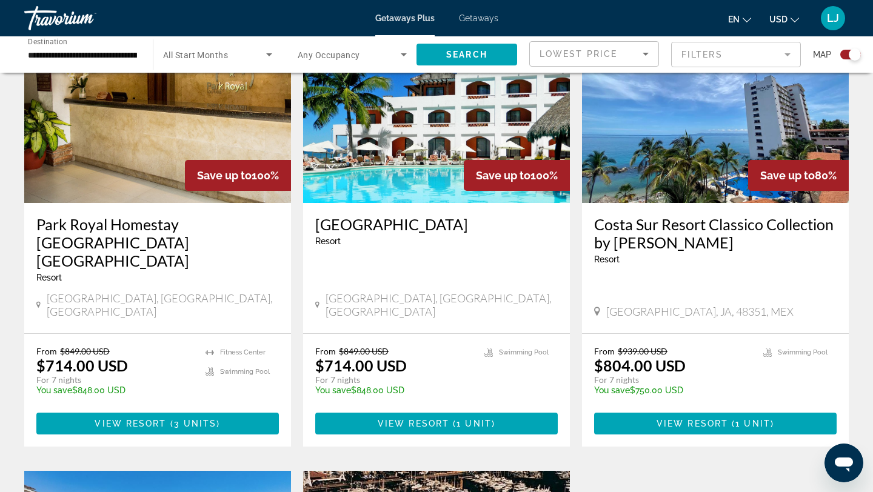
scroll to position [483, 0]
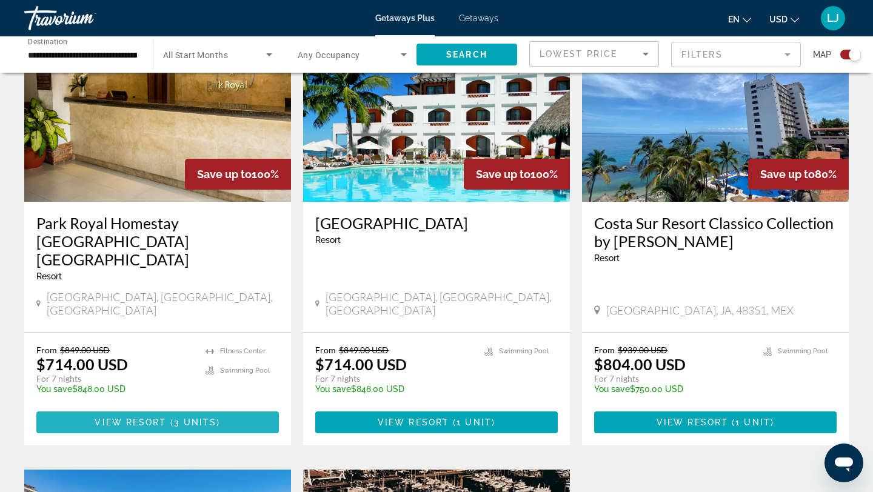
click at [148, 418] on span "View Resort" at bounding box center [131, 423] width 72 height 10
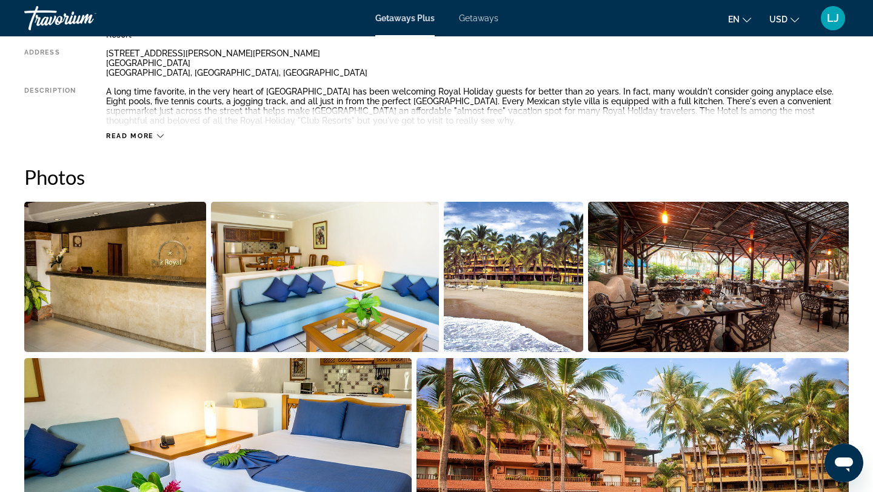
scroll to position [470, 0]
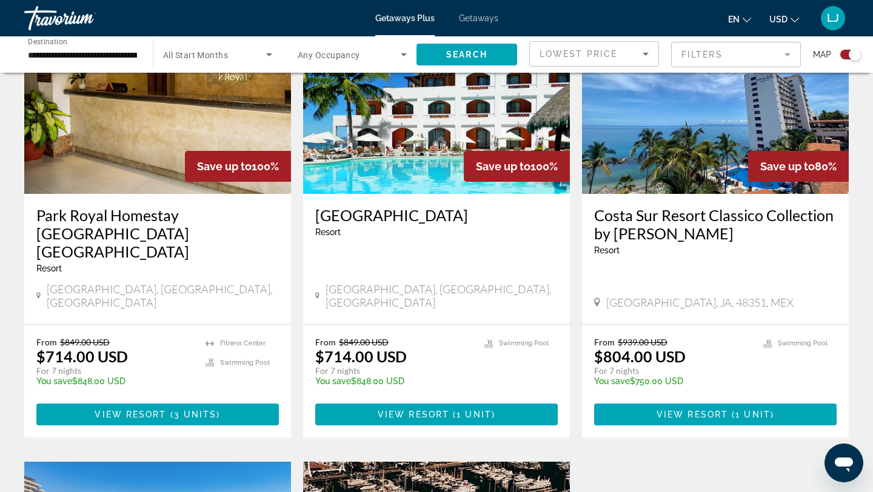
scroll to position [492, 0]
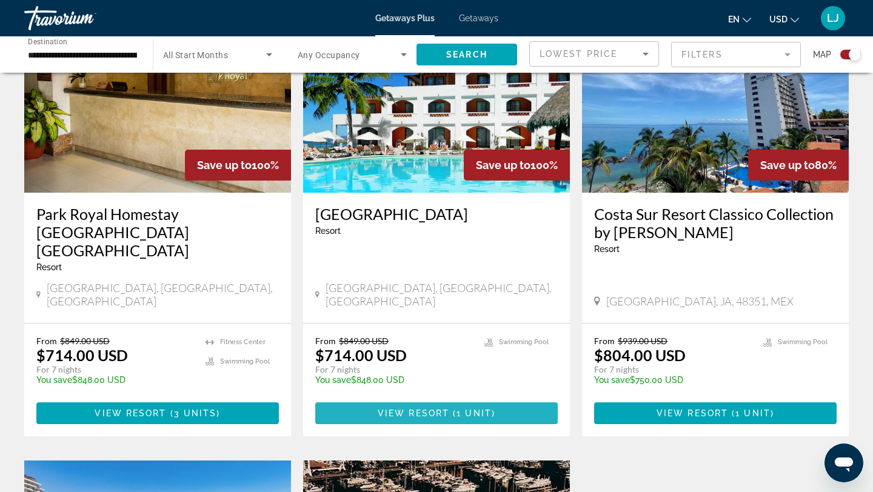
click at [414, 409] on span "View Resort" at bounding box center [414, 414] width 72 height 10
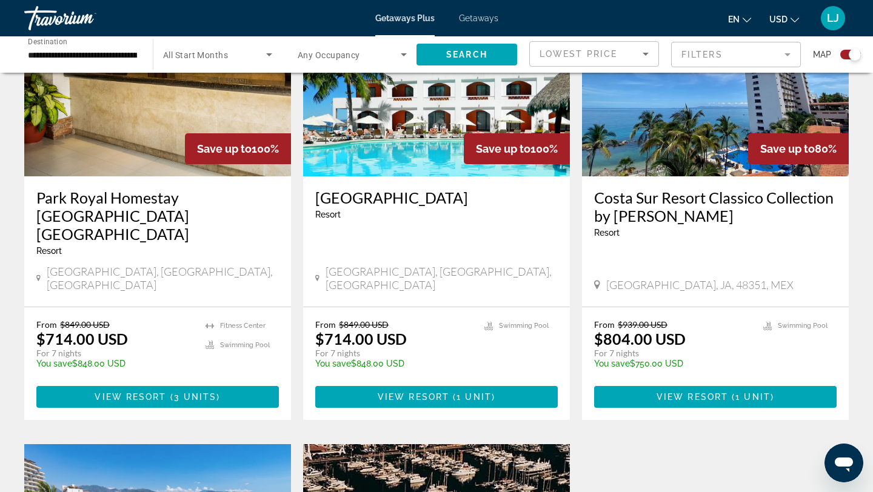
scroll to position [510, 0]
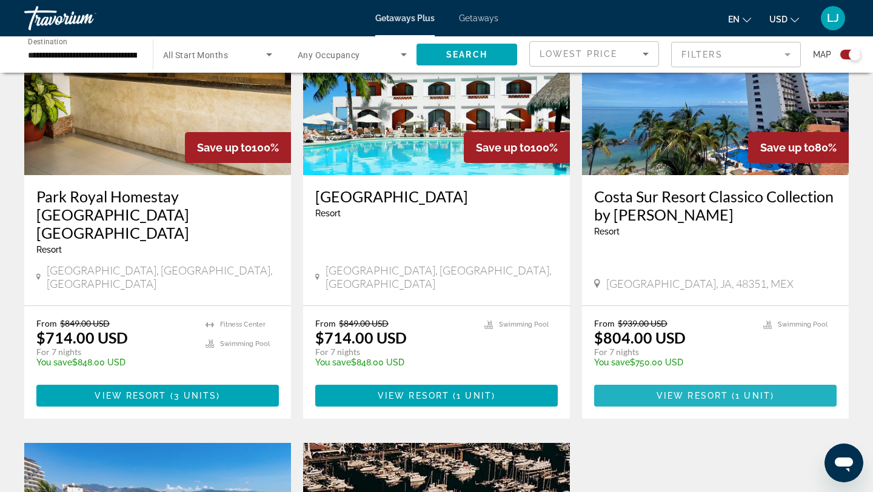
click at [666, 391] on span "View Resort" at bounding box center [693, 396] width 72 height 10
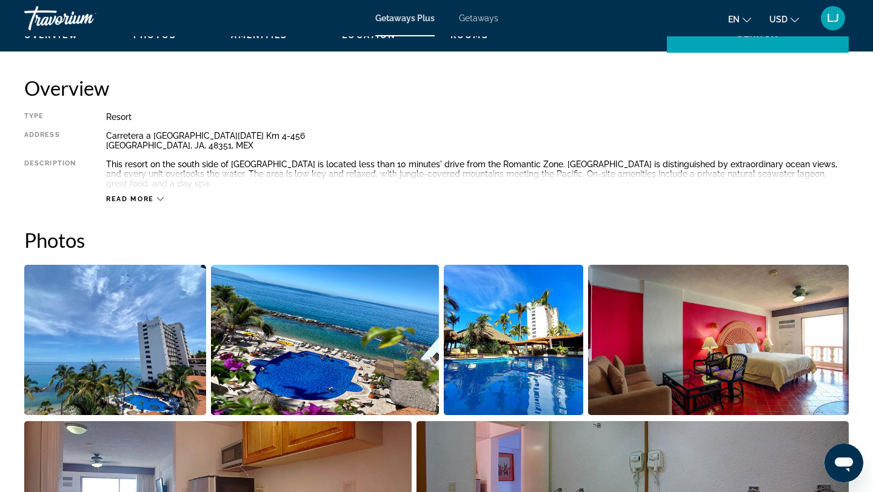
scroll to position [419, 0]
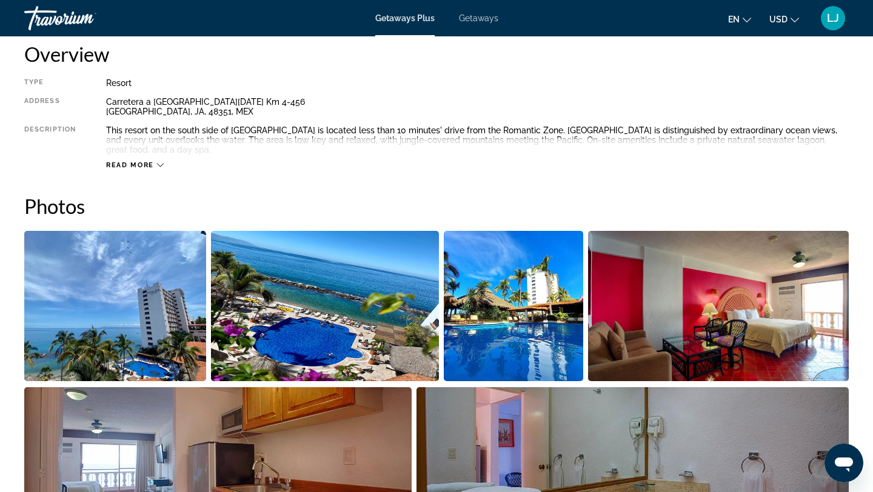
click at [153, 327] on img "Open full-screen image slider" at bounding box center [115, 306] width 182 height 150
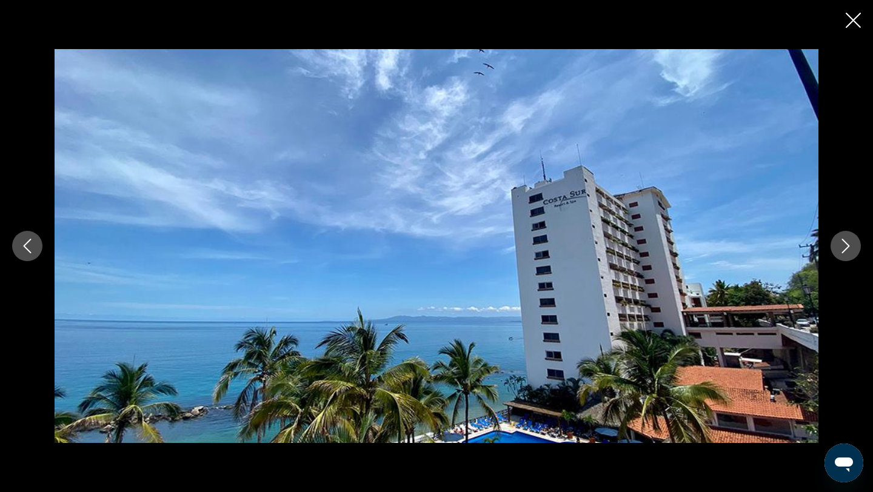
click at [845, 248] on icon "Next image" at bounding box center [846, 246] width 15 height 15
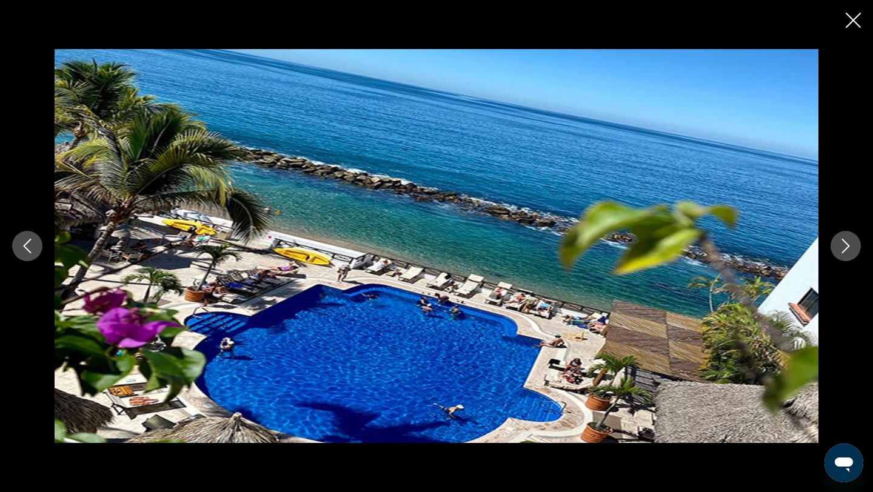
click at [845, 248] on icon "Next image" at bounding box center [846, 246] width 15 height 15
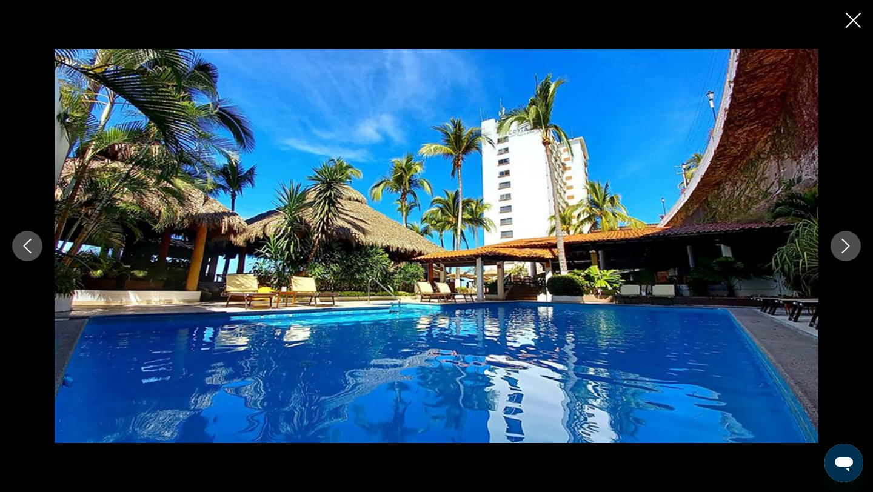
click at [845, 248] on icon "Next image" at bounding box center [846, 246] width 15 height 15
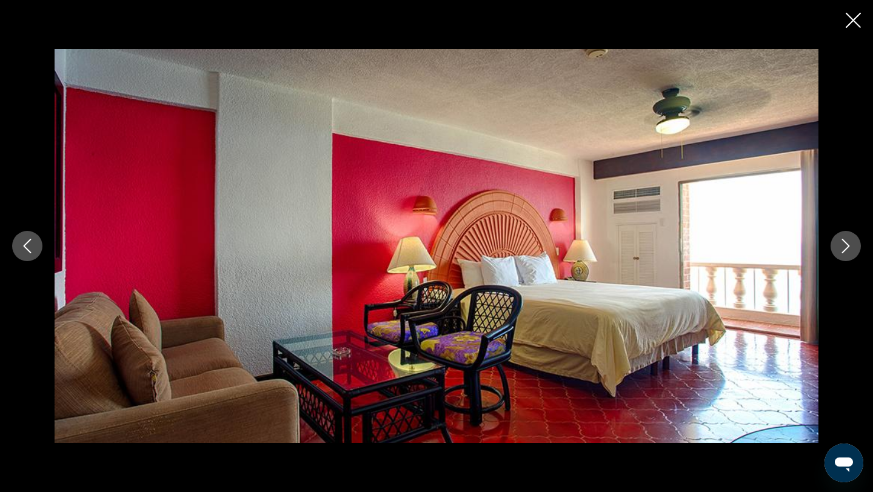
click at [845, 248] on icon "Next image" at bounding box center [846, 246] width 15 height 15
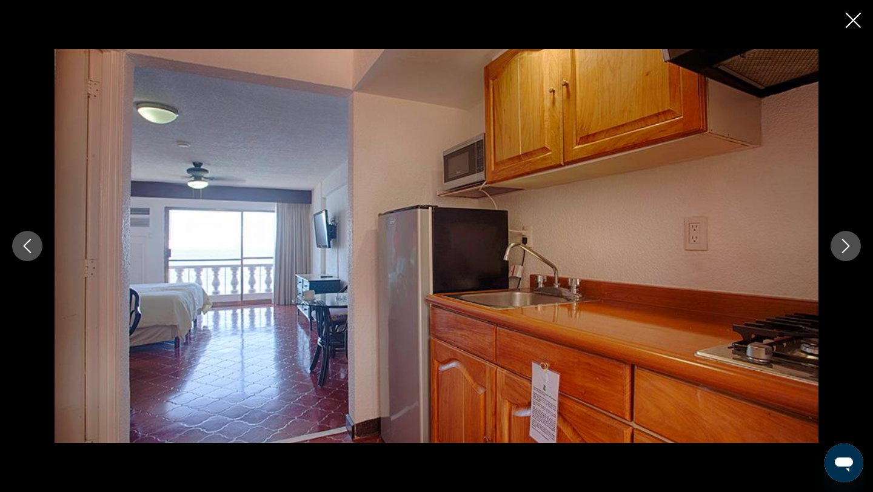
click at [845, 248] on icon "Next image" at bounding box center [846, 246] width 15 height 15
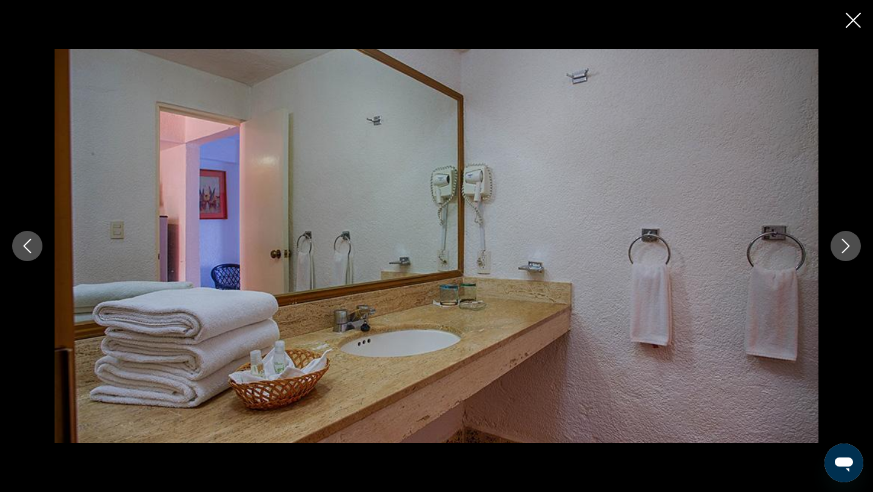
click at [845, 248] on icon "Next image" at bounding box center [846, 246] width 15 height 15
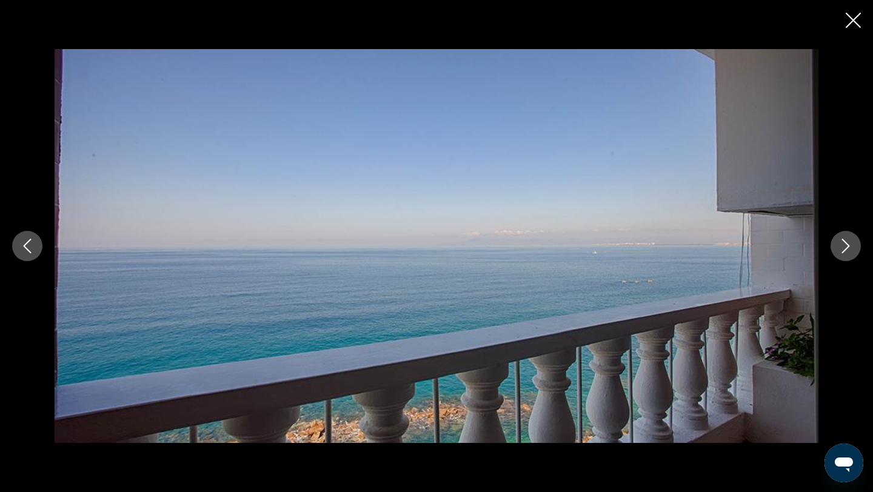
click at [845, 248] on icon "Next image" at bounding box center [846, 246] width 15 height 15
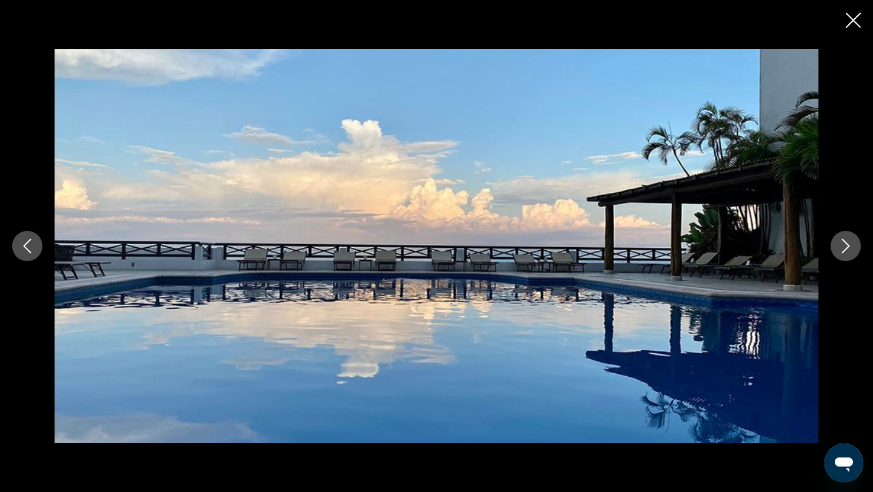
click at [845, 248] on icon "Next image" at bounding box center [846, 246] width 15 height 15
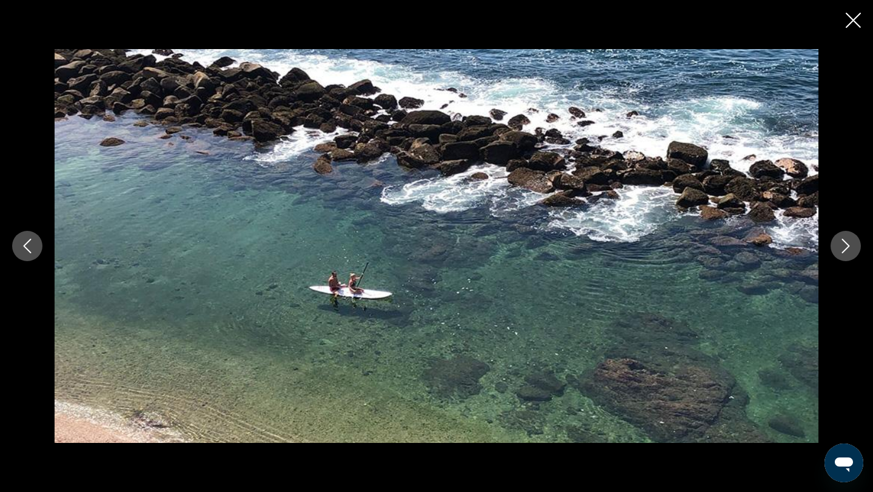
click at [845, 248] on icon "Next image" at bounding box center [846, 246] width 15 height 15
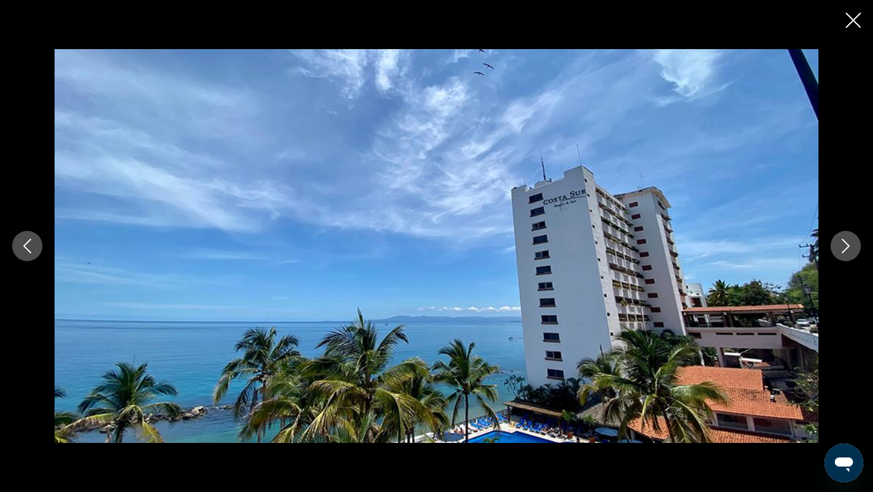
click at [845, 248] on icon "Next image" at bounding box center [846, 246] width 15 height 15
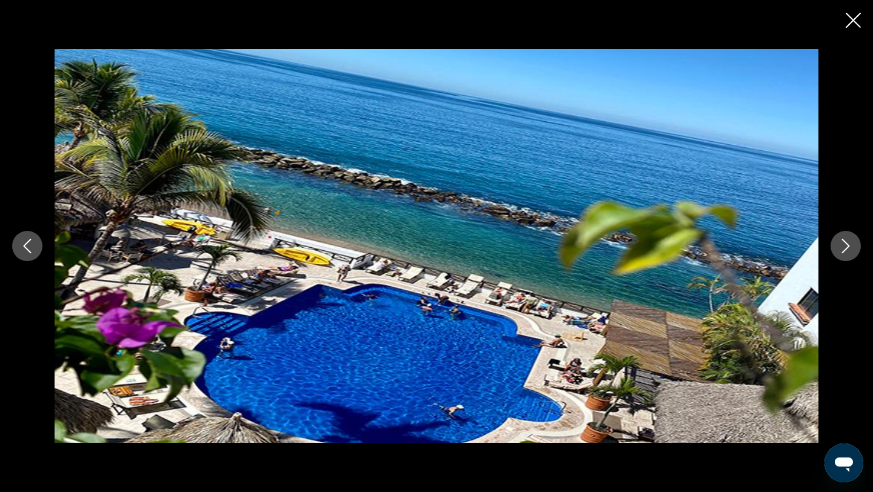
click at [853, 27] on icon "Close slideshow" at bounding box center [853, 20] width 15 height 15
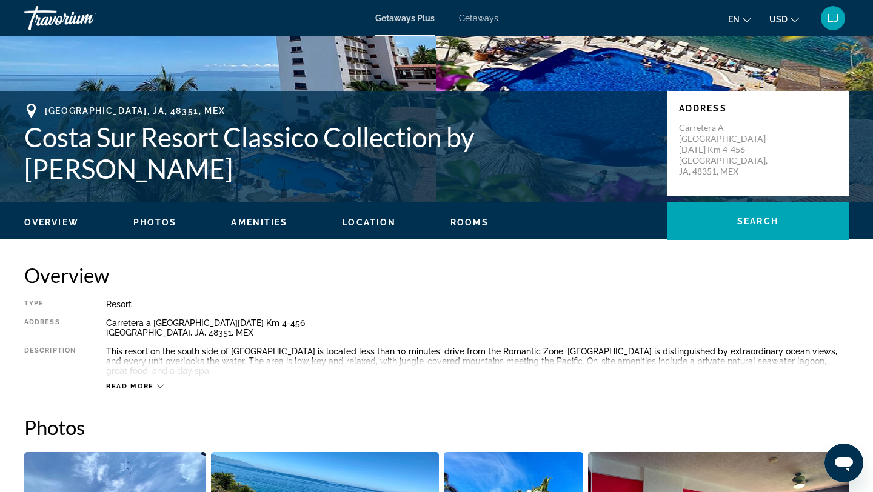
scroll to position [190, 0]
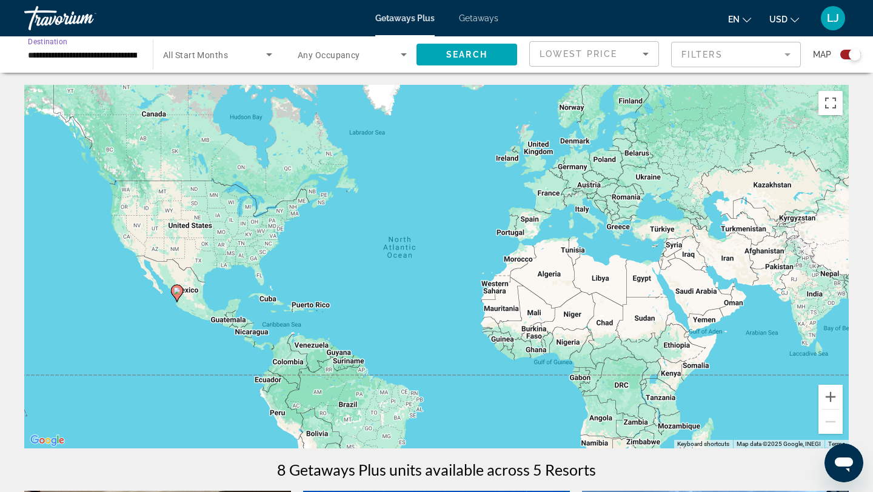
click at [122, 58] on input "**********" at bounding box center [82, 55] width 109 height 15
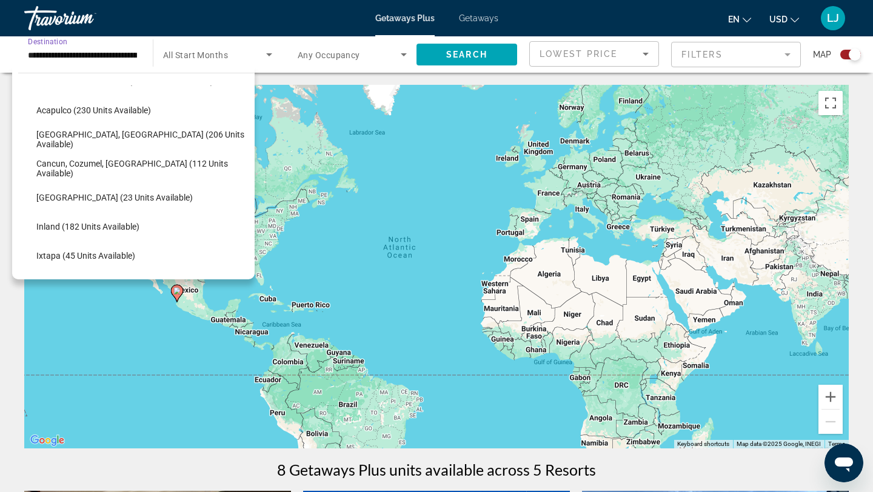
scroll to position [84, 0]
click at [84, 166] on span "Cancun, Cozumel, [GEOGRAPHIC_DATA] (112 units available)" at bounding box center [142, 167] width 212 height 19
type input "**********"
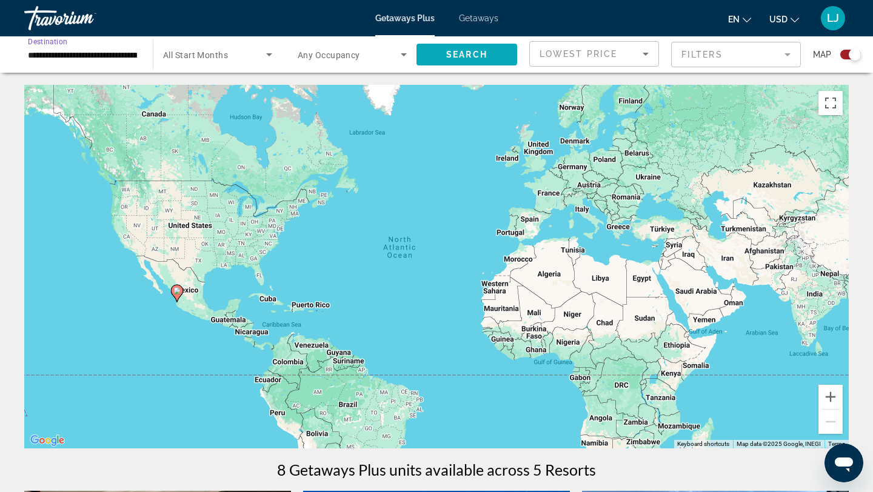
click at [434, 60] on span "Search widget" at bounding box center [467, 54] width 101 height 29
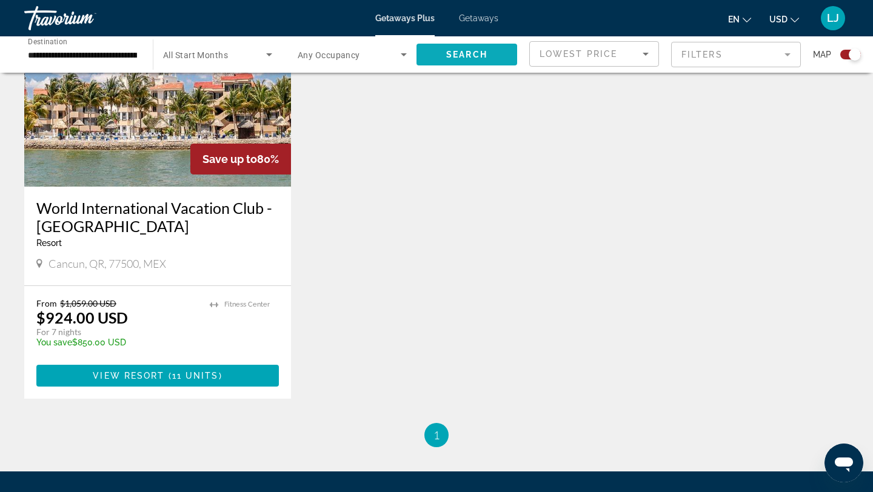
scroll to position [914, 0]
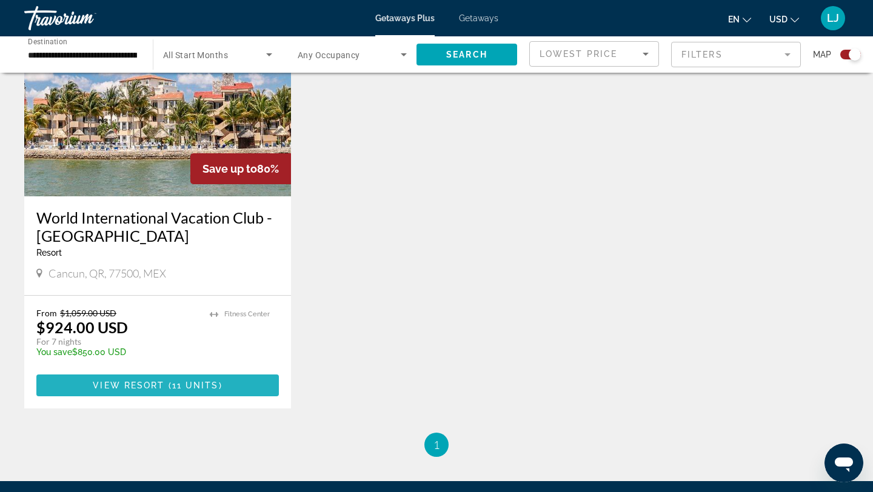
click at [158, 387] on span "View Resort" at bounding box center [129, 386] width 72 height 10
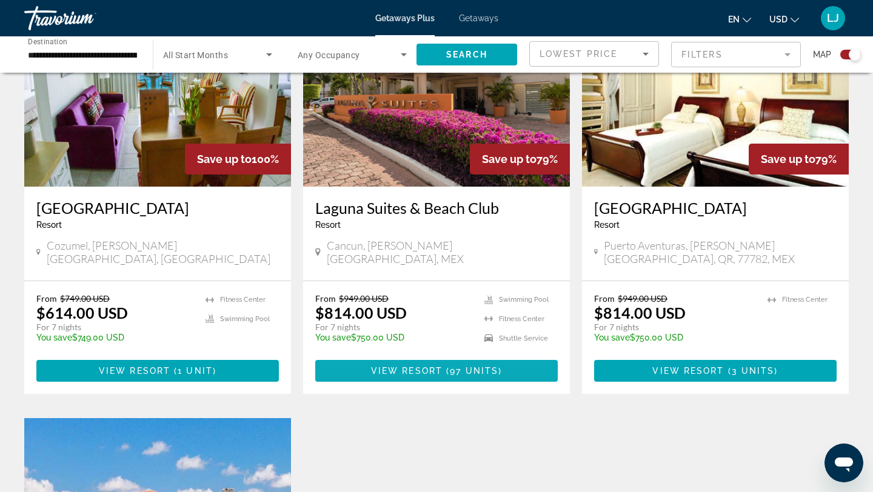
scroll to position [498, 0]
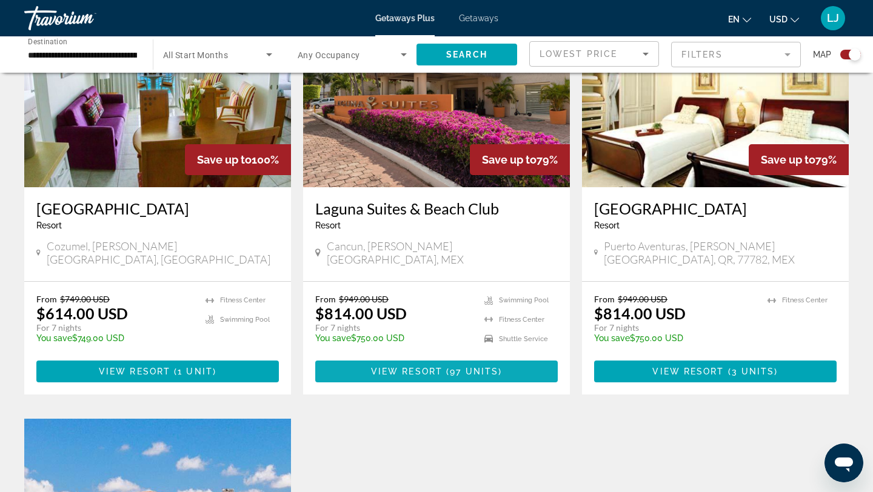
click at [438, 373] on span "View Resort" at bounding box center [407, 372] width 72 height 10
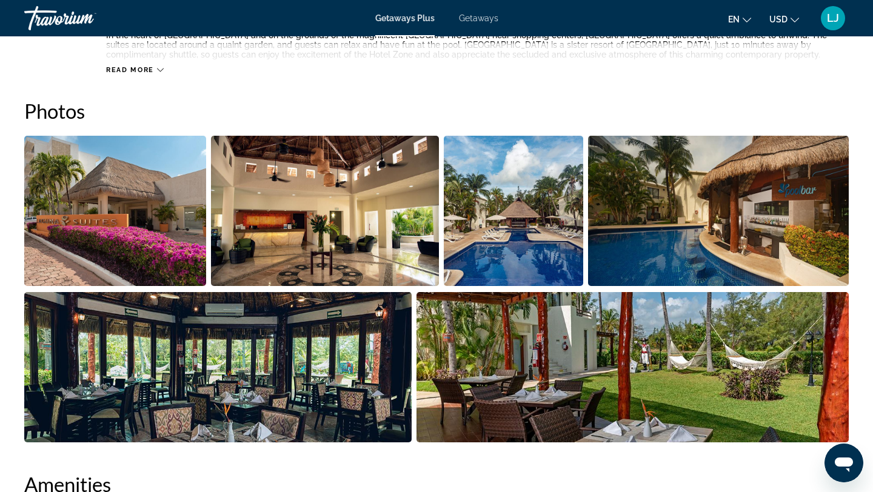
scroll to position [517, 0]
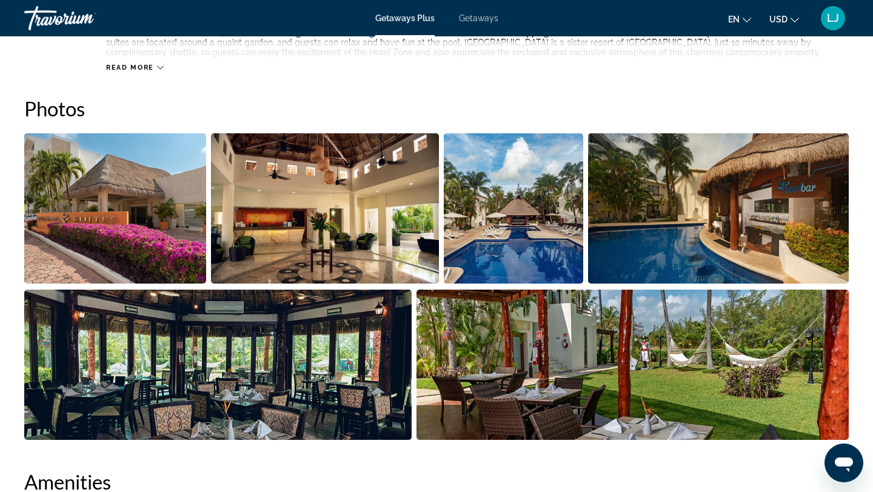
click at [138, 221] on img "Open full-screen image slider" at bounding box center [115, 208] width 182 height 150
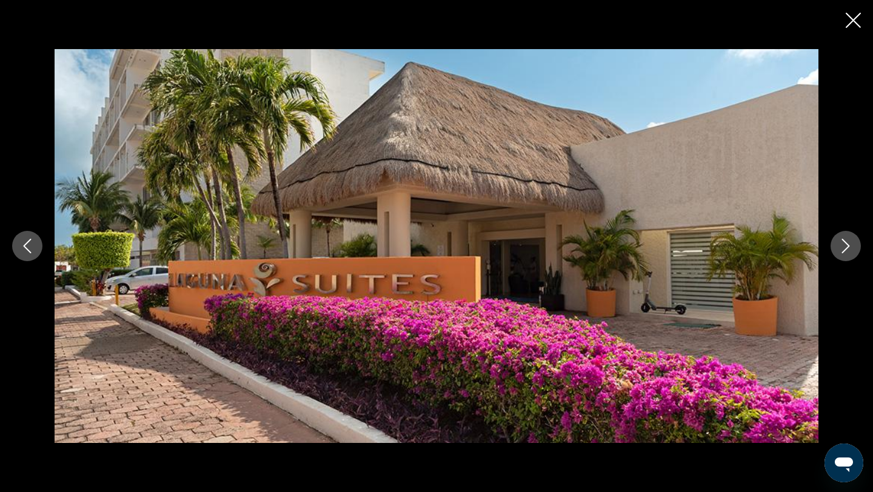
click at [851, 255] on button "Next image" at bounding box center [846, 246] width 30 height 30
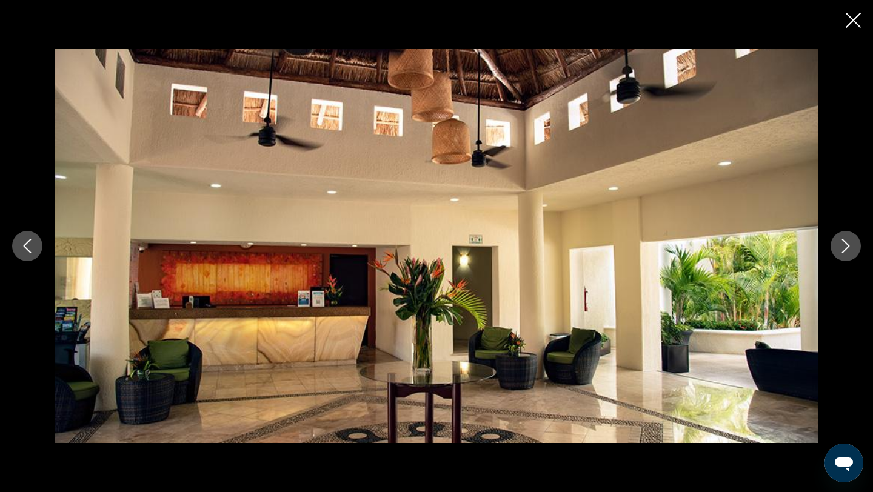
click at [851, 255] on button "Next image" at bounding box center [846, 246] width 30 height 30
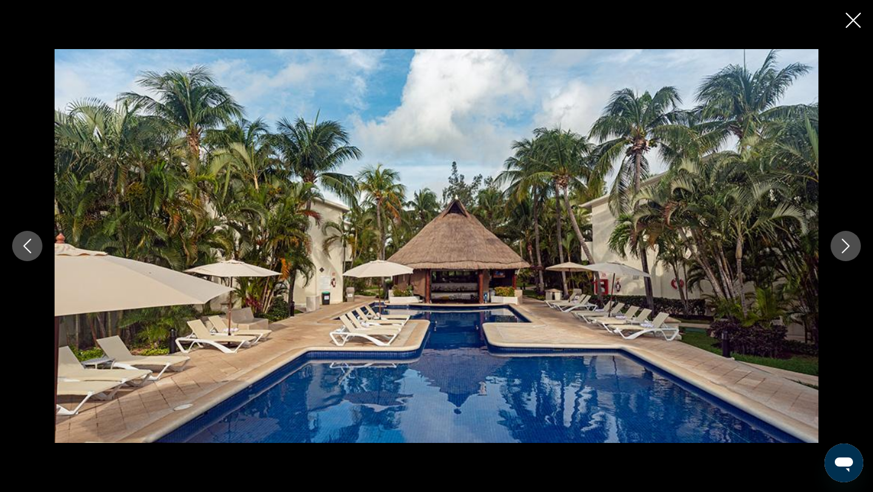
click at [851, 255] on button "Next image" at bounding box center [846, 246] width 30 height 30
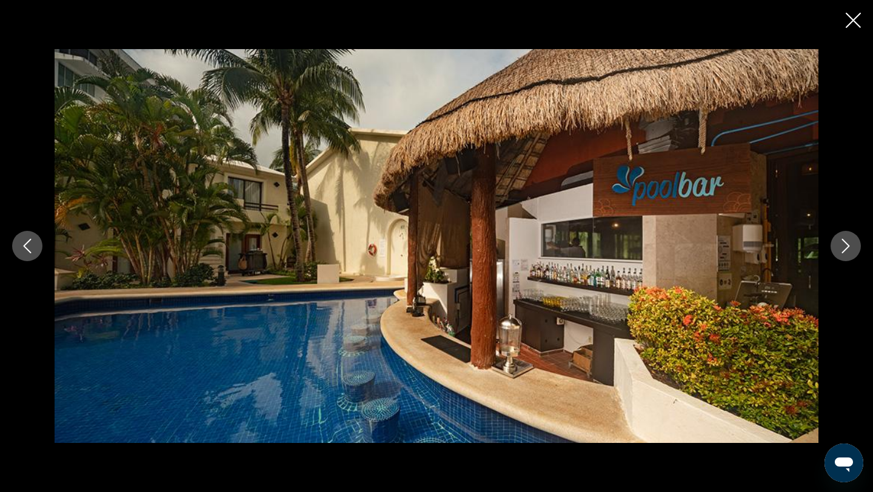
click at [851, 255] on button "Next image" at bounding box center [846, 246] width 30 height 30
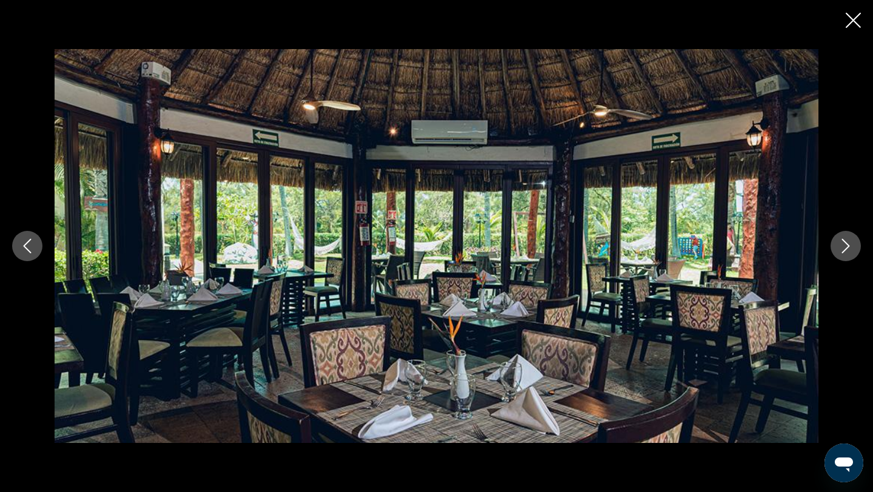
click at [851, 255] on button "Next image" at bounding box center [846, 246] width 30 height 30
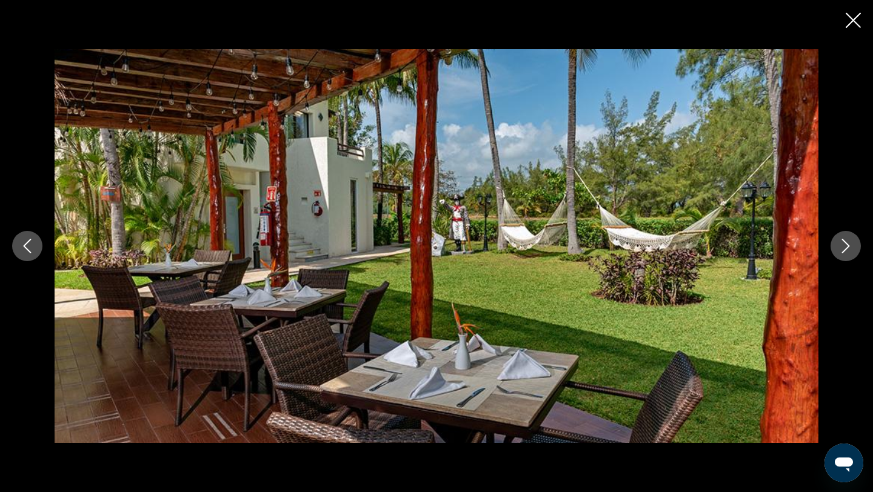
click at [851, 256] on button "Next image" at bounding box center [846, 246] width 30 height 30
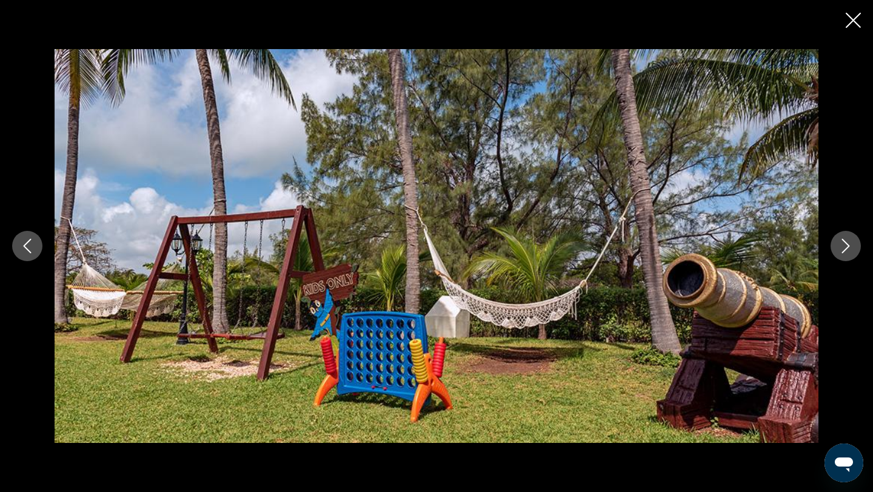
click at [851, 256] on button "Next image" at bounding box center [846, 246] width 30 height 30
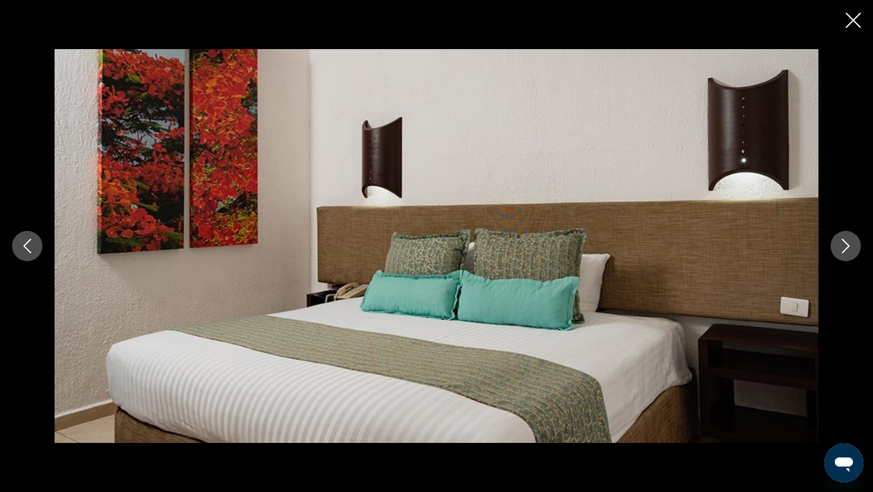
click at [851, 256] on button "Next image" at bounding box center [846, 246] width 30 height 30
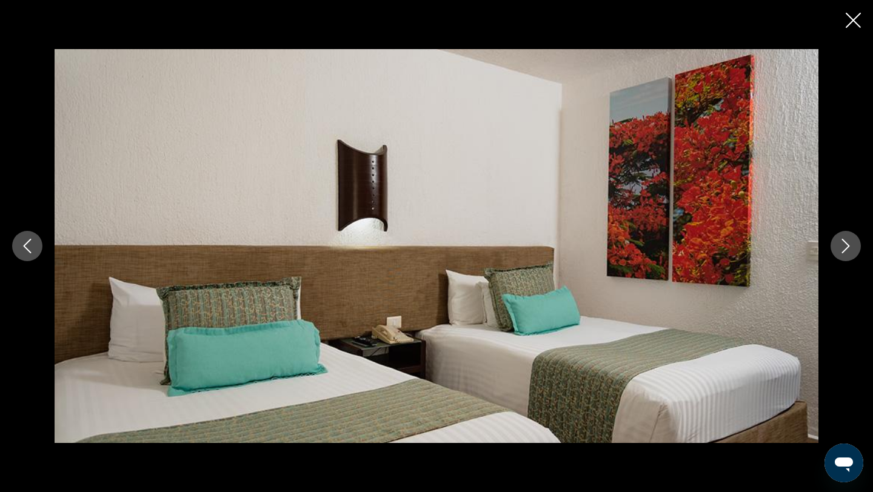
click at [851, 257] on button "Next image" at bounding box center [846, 246] width 30 height 30
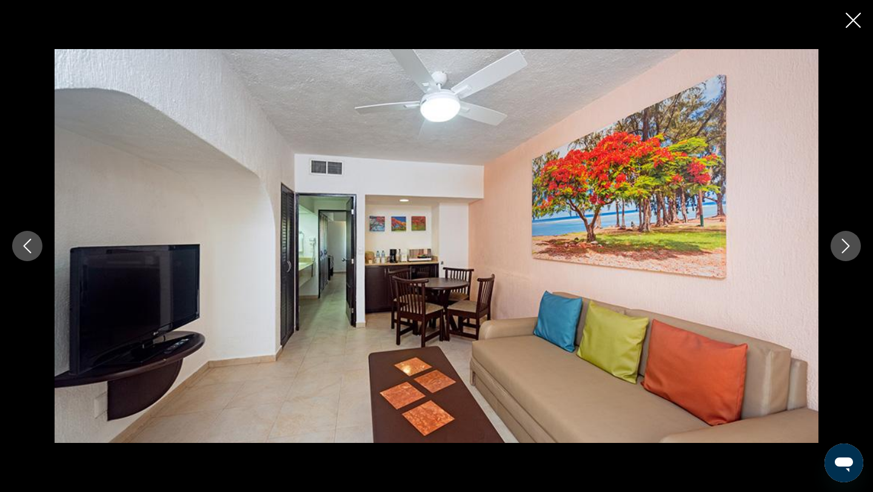
click at [851, 258] on button "Next image" at bounding box center [846, 246] width 30 height 30
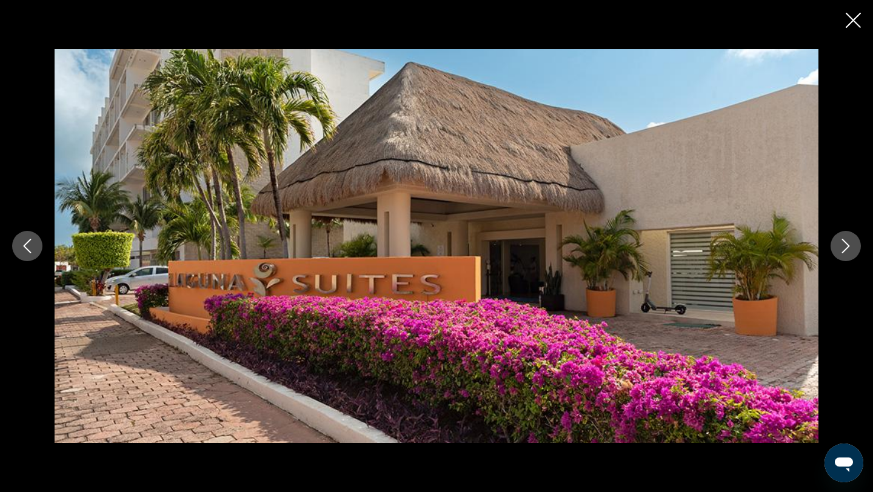
click at [851, 258] on button "Next image" at bounding box center [846, 246] width 30 height 30
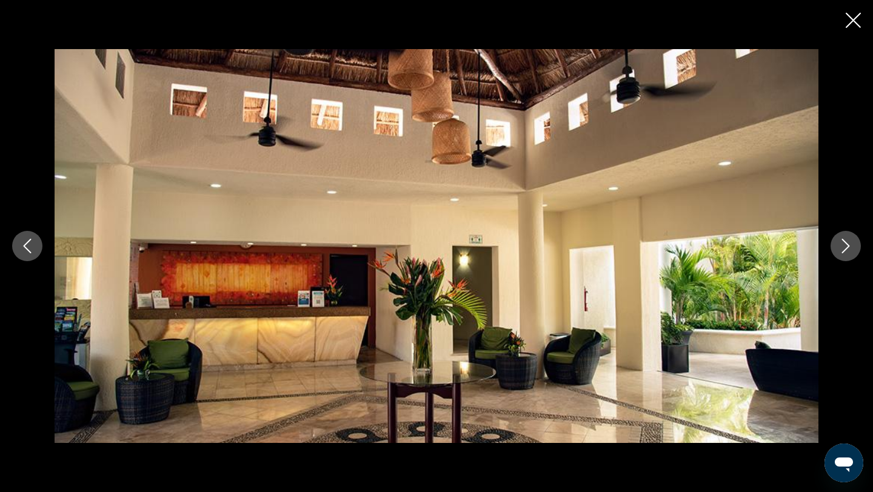
click at [857, 20] on icon "Close slideshow" at bounding box center [853, 20] width 15 height 15
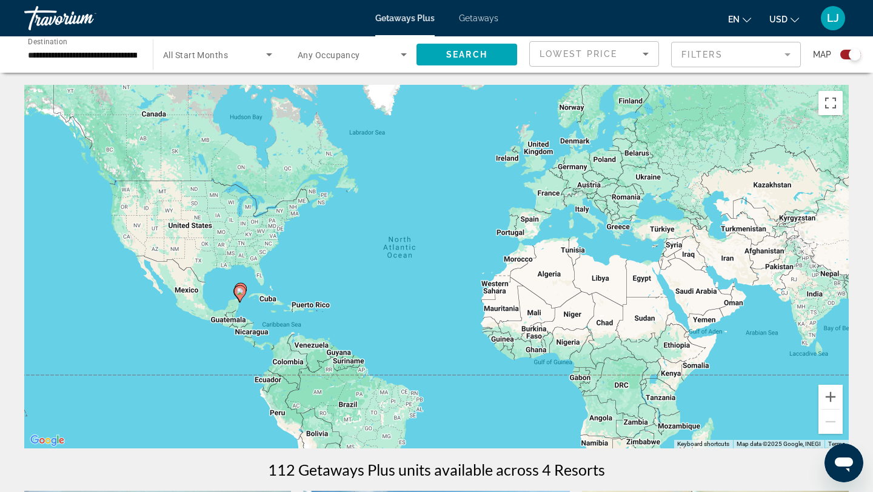
click at [102, 59] on input "**********" at bounding box center [82, 55] width 109 height 15
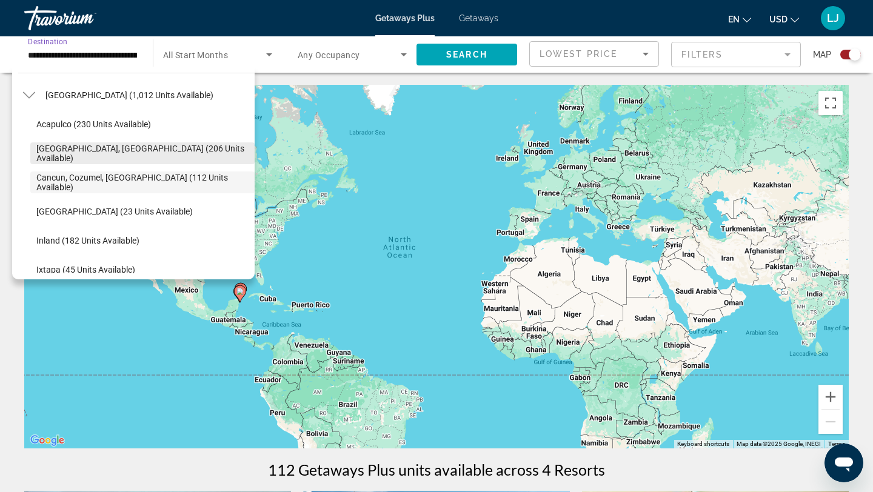
scroll to position [70, 0]
click at [25, 95] on icon "Toggle Mexico (1,012 units available)" at bounding box center [29, 94] width 12 height 12
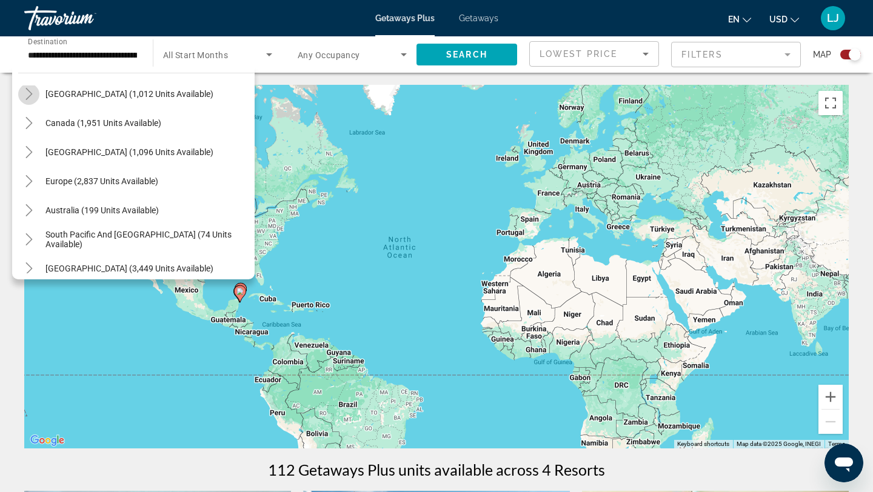
scroll to position [64, 0]
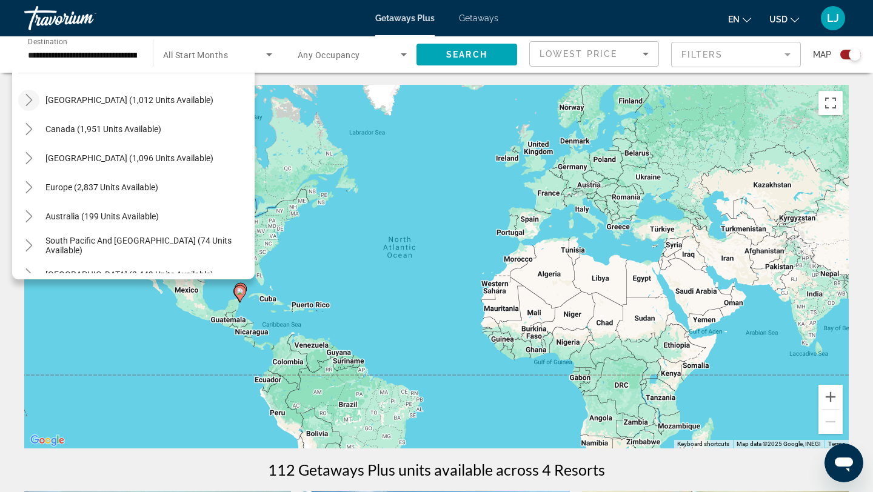
click at [27, 94] on icon "Toggle Mexico (1,012 units available)" at bounding box center [29, 100] width 12 height 12
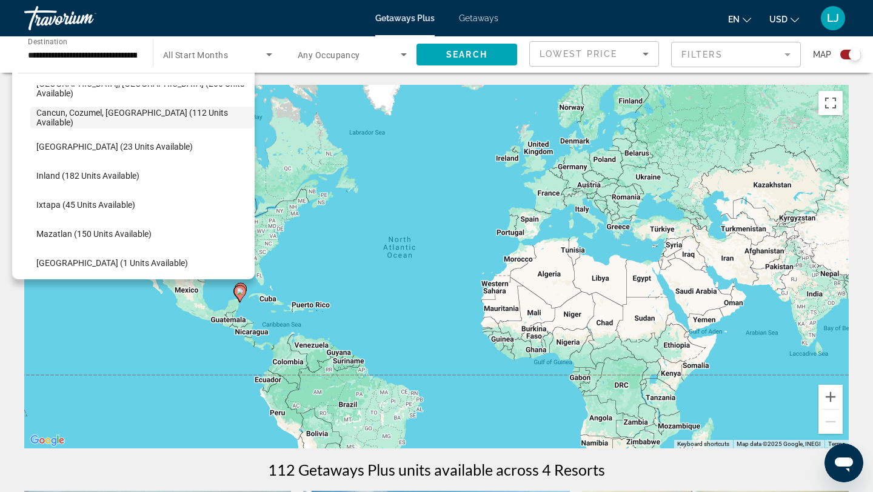
scroll to position [135, 0]
click at [96, 233] on span "Mazatlan (150 units available)" at bounding box center [93, 234] width 115 height 10
type input "**********"
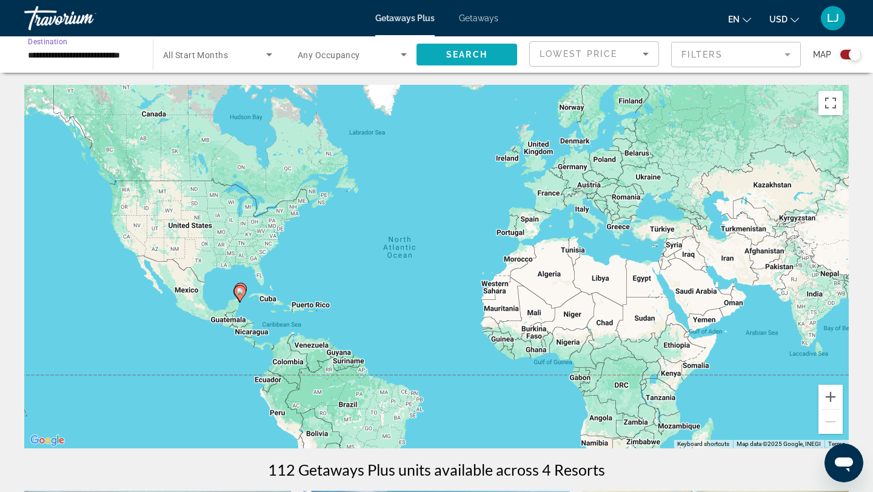
click at [427, 55] on span "Search widget" at bounding box center [467, 54] width 101 height 29
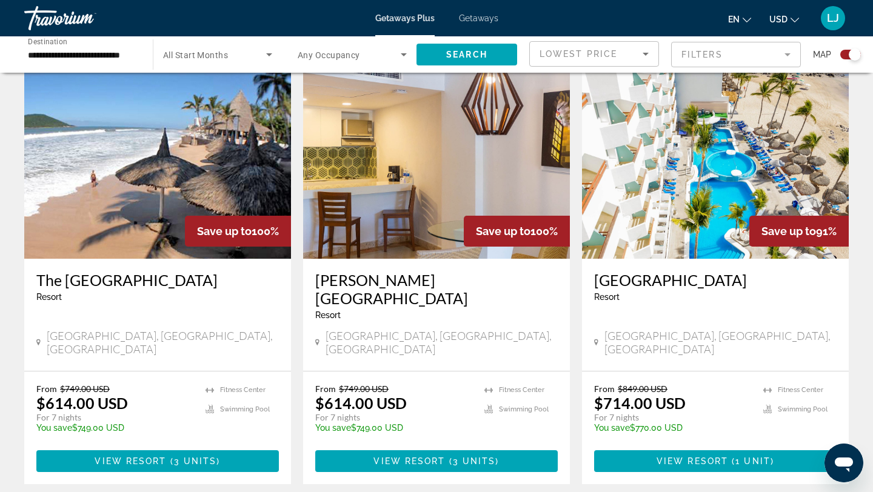
scroll to position [907, 0]
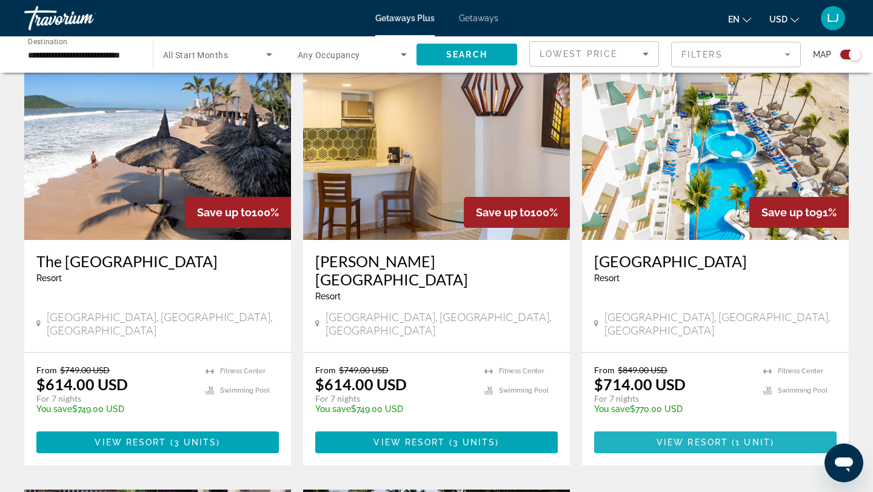
click at [680, 438] on span "View Resort" at bounding box center [693, 443] width 72 height 10
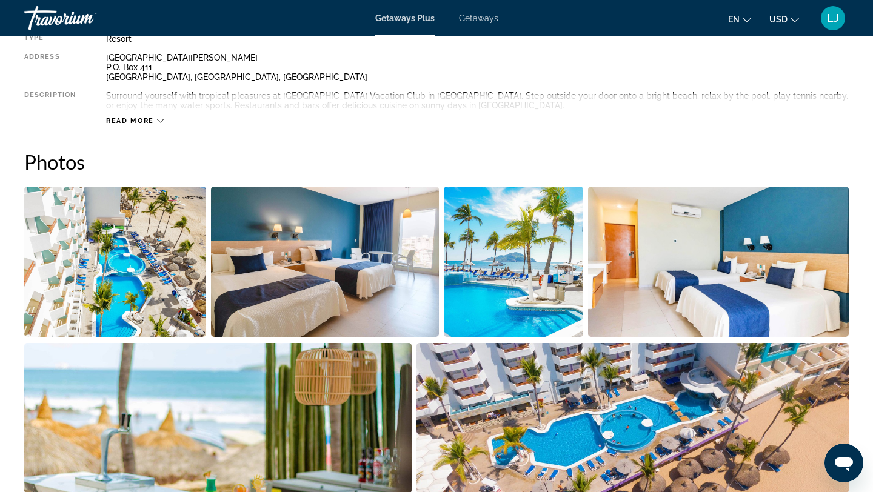
scroll to position [471, 0]
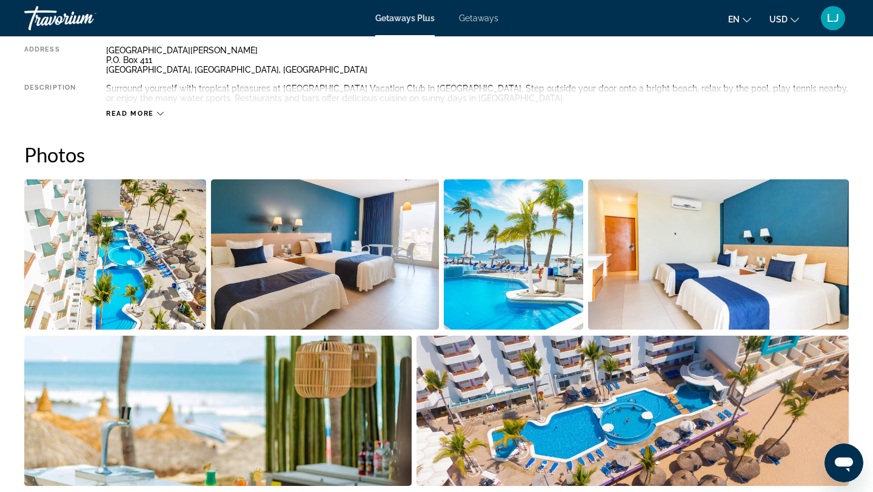
click at [190, 240] on img "Open full-screen image slider" at bounding box center [115, 254] width 182 height 150
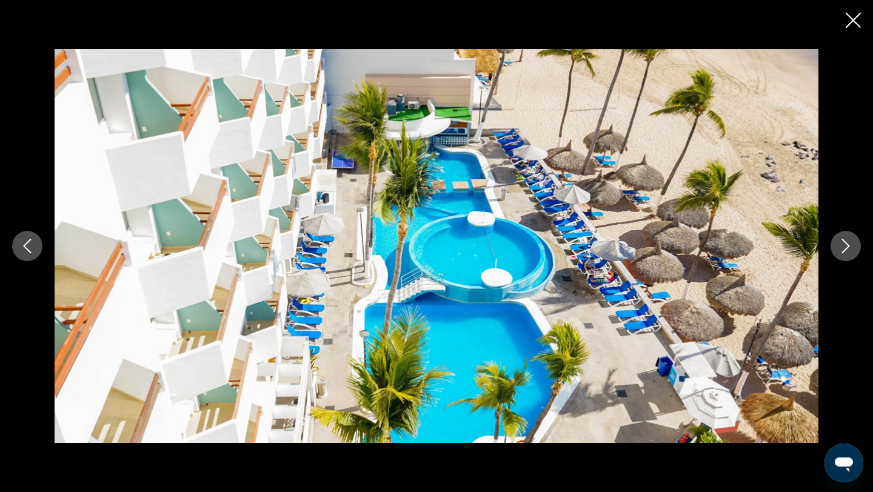
click at [846, 247] on icon "Next image" at bounding box center [846, 246] width 15 height 15
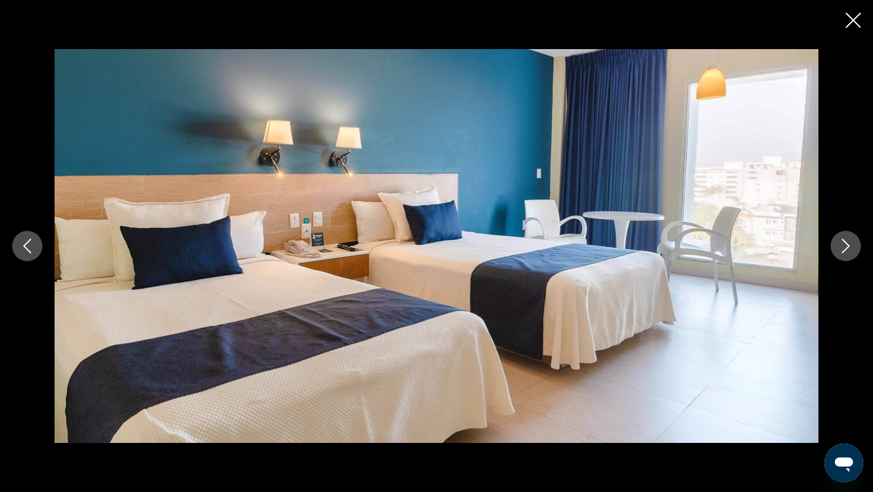
click at [846, 247] on icon "Next image" at bounding box center [846, 246] width 15 height 15
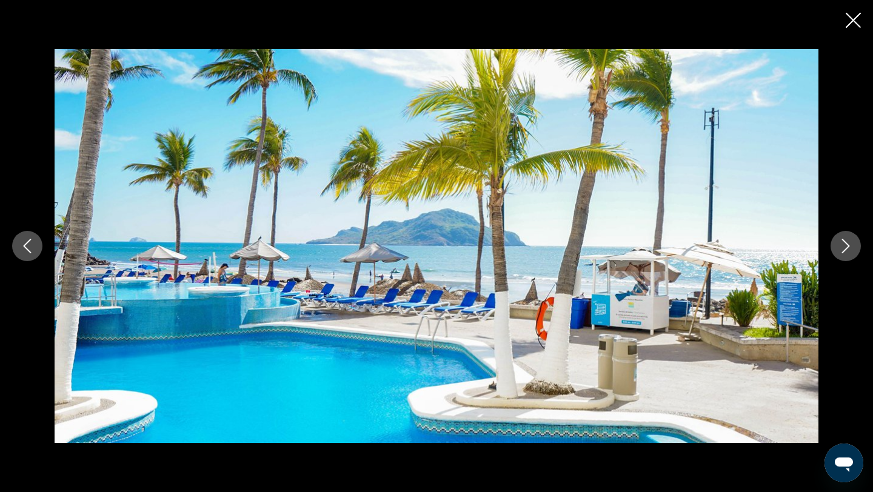
click at [846, 247] on icon "Next image" at bounding box center [846, 246] width 15 height 15
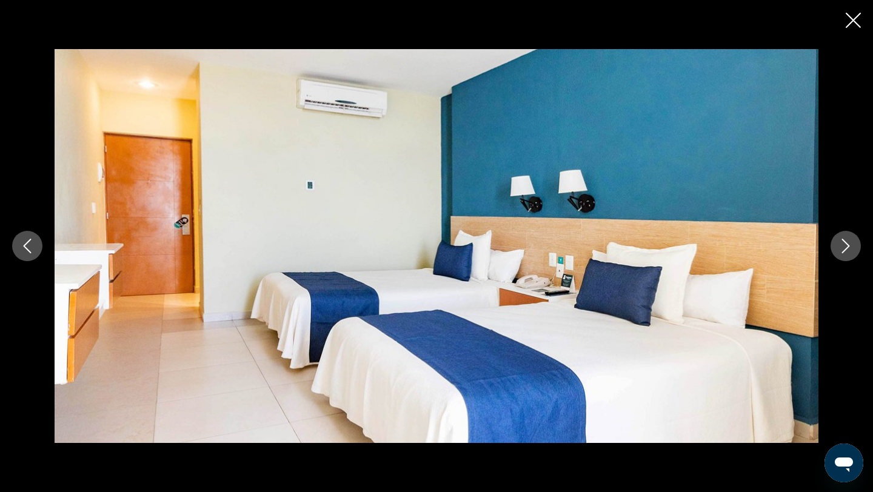
click at [846, 247] on icon "Next image" at bounding box center [846, 246] width 15 height 15
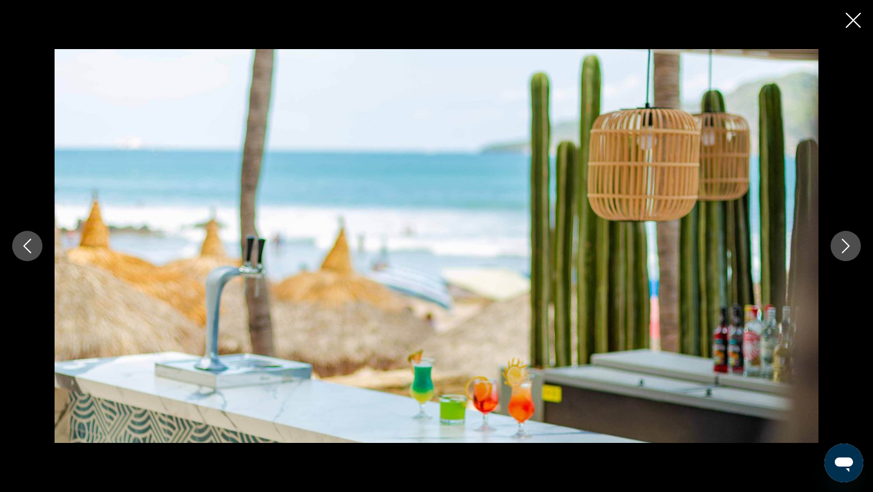
click at [846, 247] on icon "Next image" at bounding box center [846, 246] width 15 height 15
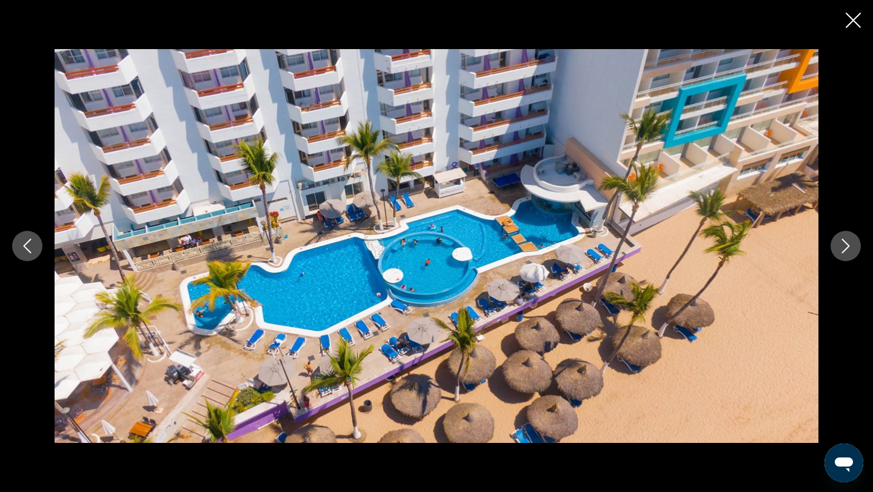
click at [846, 247] on icon "Next image" at bounding box center [846, 246] width 15 height 15
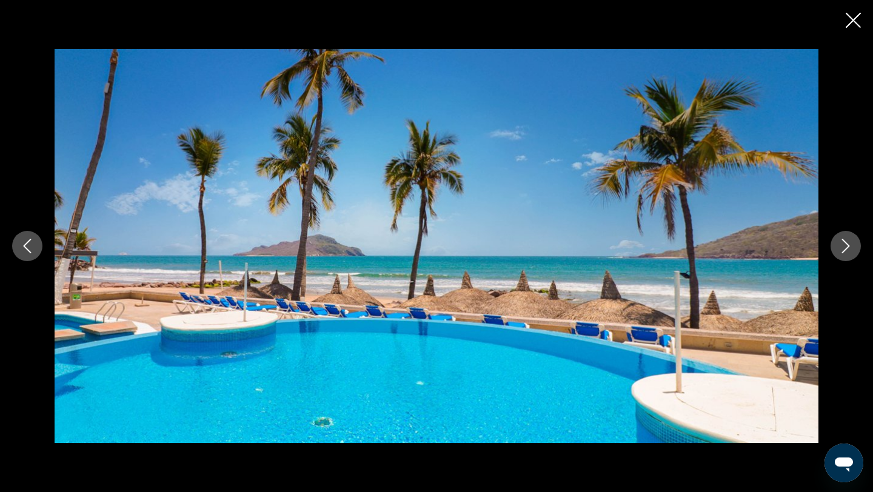
click at [846, 247] on icon "Next image" at bounding box center [846, 246] width 15 height 15
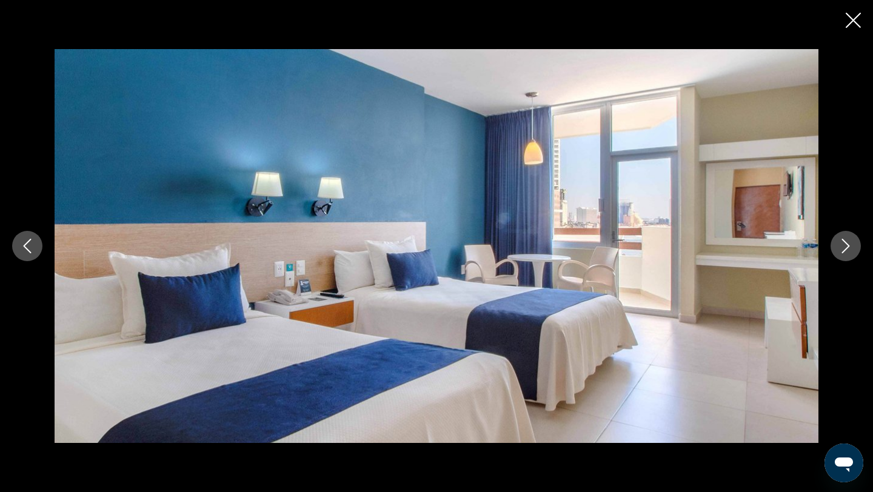
click at [846, 247] on icon "Next image" at bounding box center [846, 246] width 15 height 15
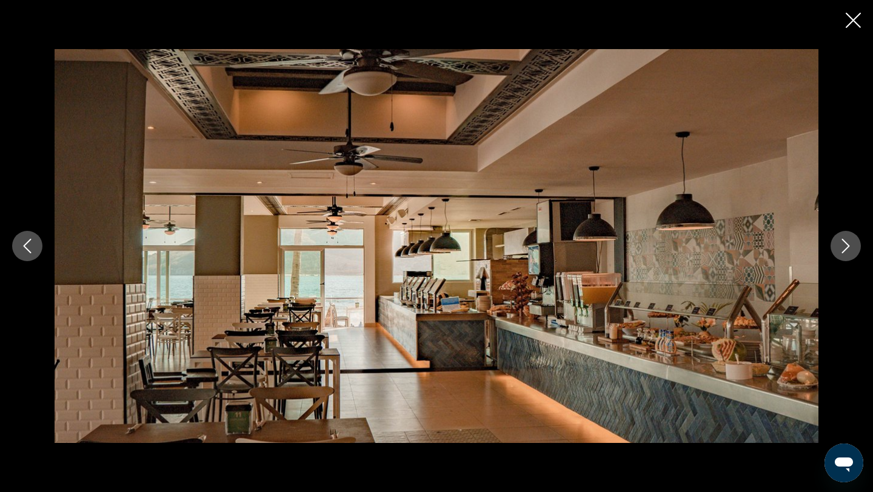
click at [852, 246] on icon "Next image" at bounding box center [846, 246] width 15 height 15
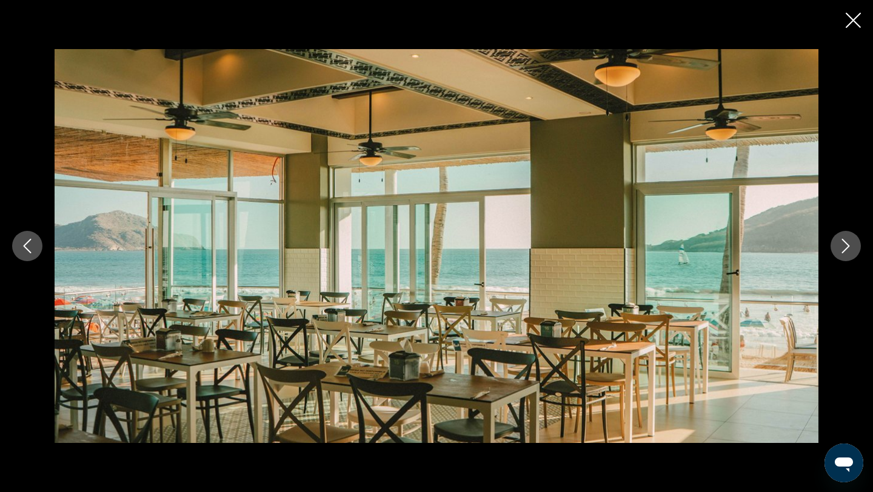
click at [852, 246] on icon "Next image" at bounding box center [846, 246] width 15 height 15
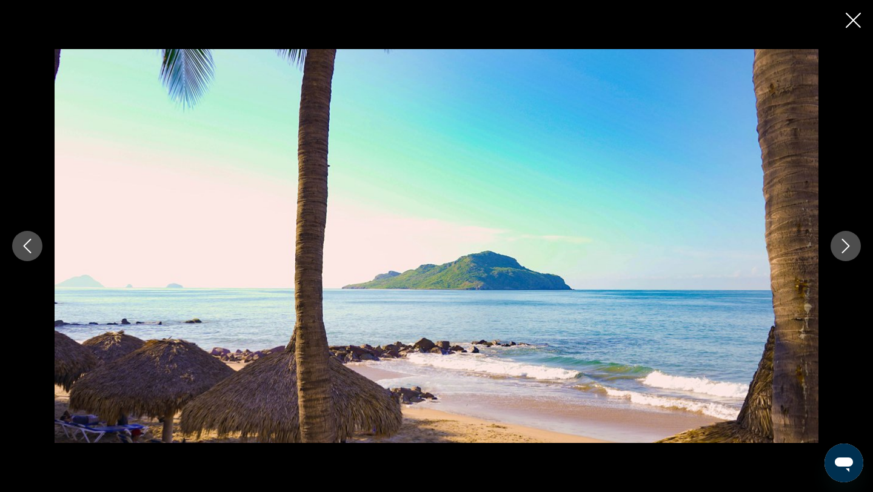
click at [852, 246] on icon "Next image" at bounding box center [846, 246] width 15 height 15
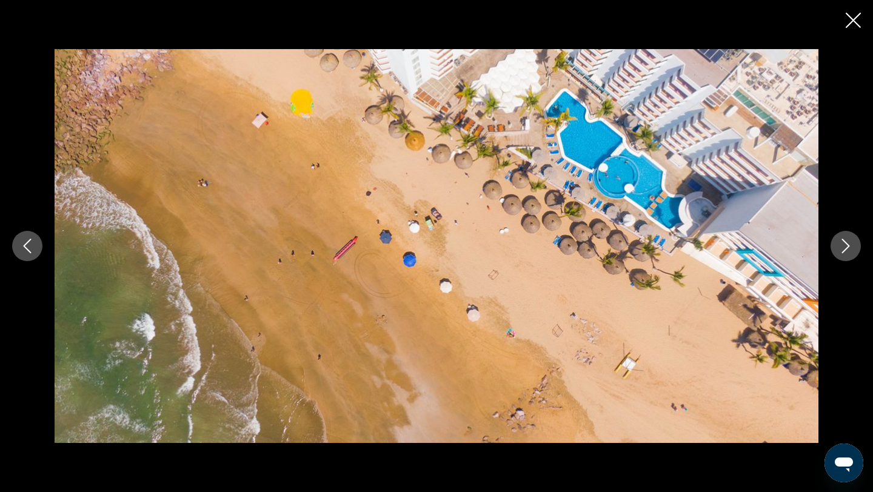
click at [852, 246] on icon "Next image" at bounding box center [846, 246] width 15 height 15
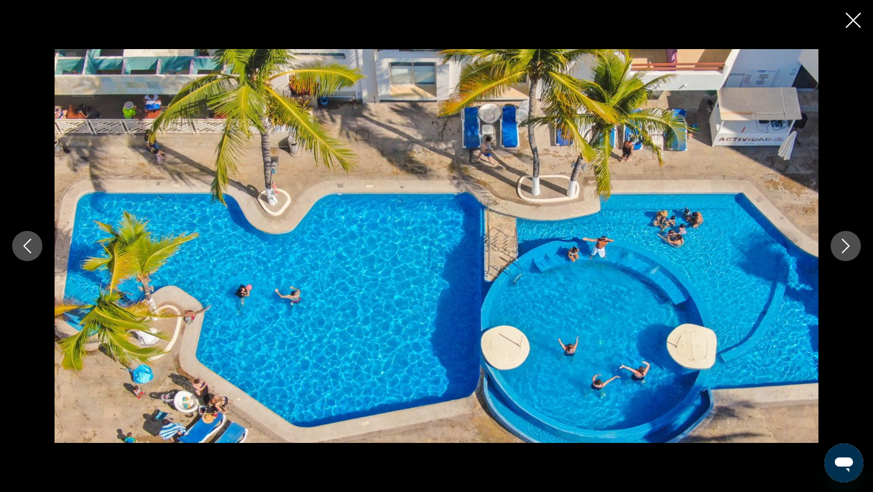
click at [852, 246] on icon "Next image" at bounding box center [846, 246] width 15 height 15
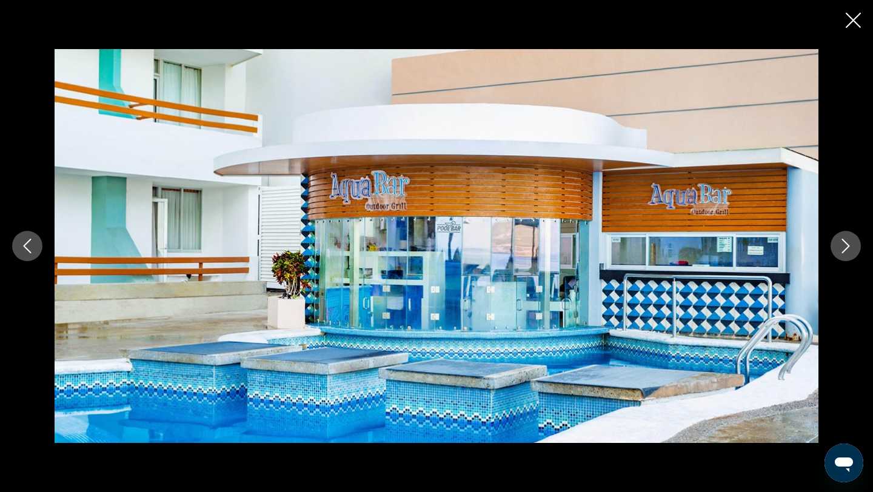
click at [852, 246] on icon "Next image" at bounding box center [846, 246] width 15 height 15
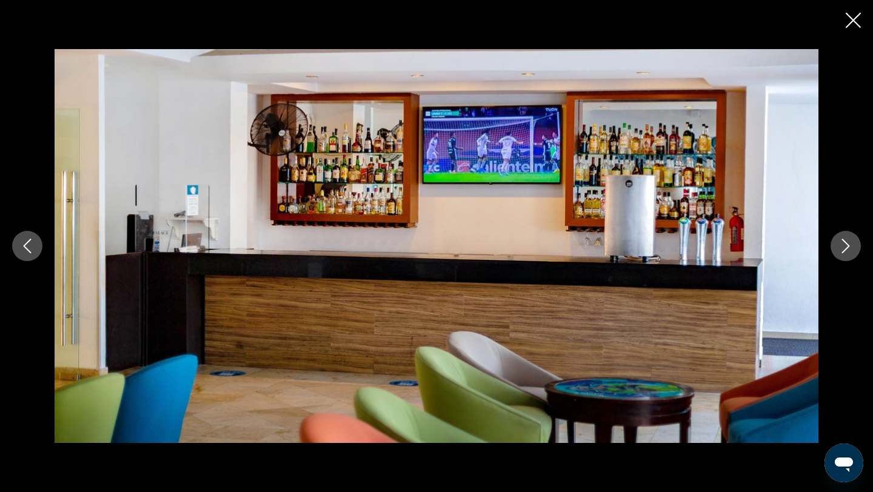
click at [852, 246] on icon "Next image" at bounding box center [846, 246] width 15 height 15
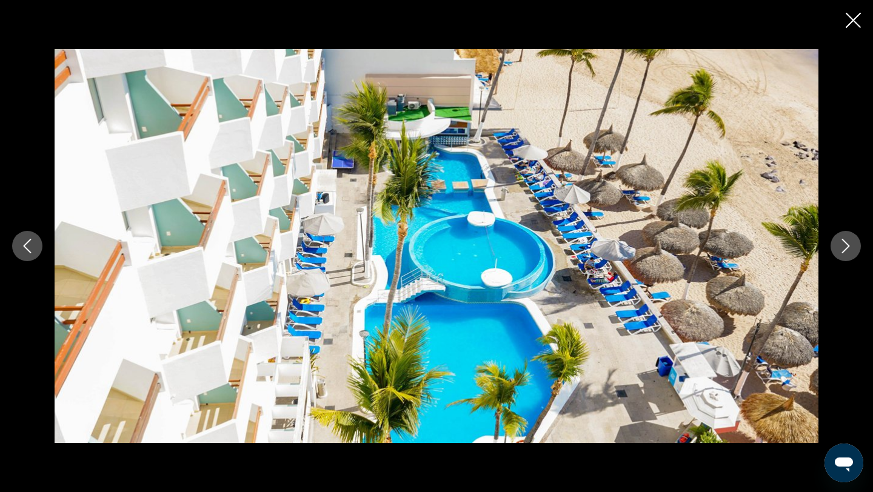
click at [852, 246] on icon "Next image" at bounding box center [846, 246] width 15 height 15
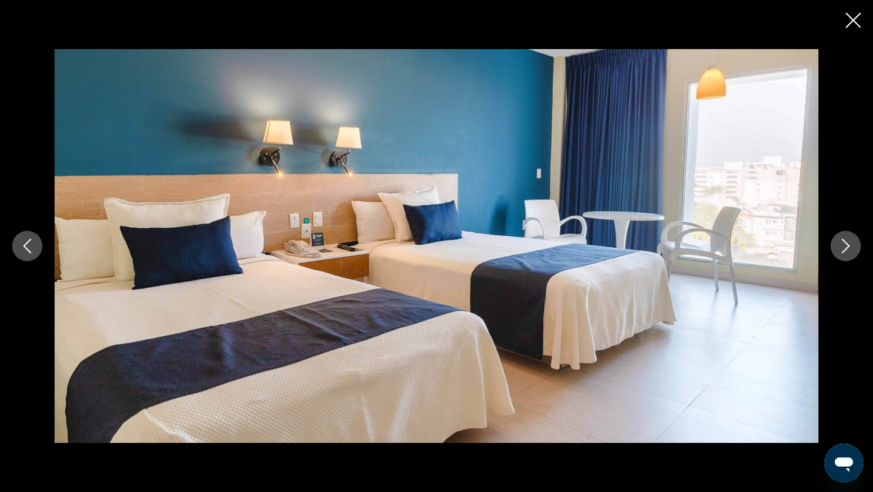
click at [852, 246] on icon "Next image" at bounding box center [846, 246] width 15 height 15
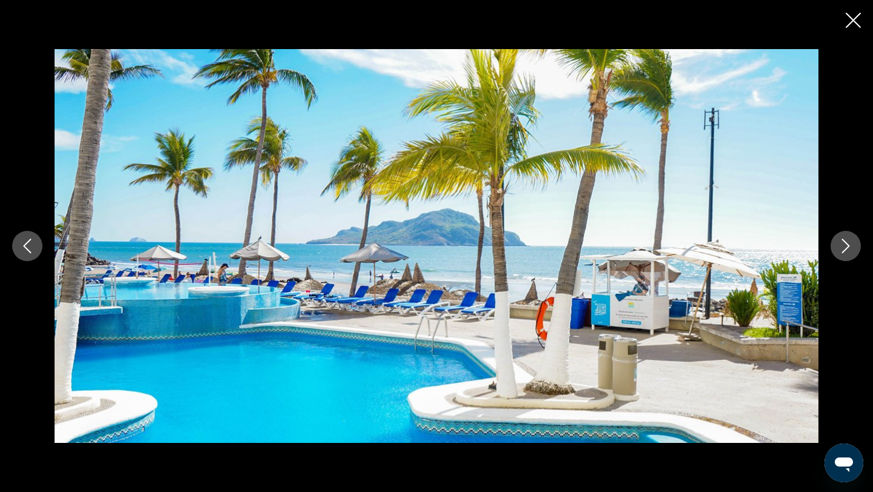
click at [859, 22] on icon "Close slideshow" at bounding box center [853, 20] width 15 height 15
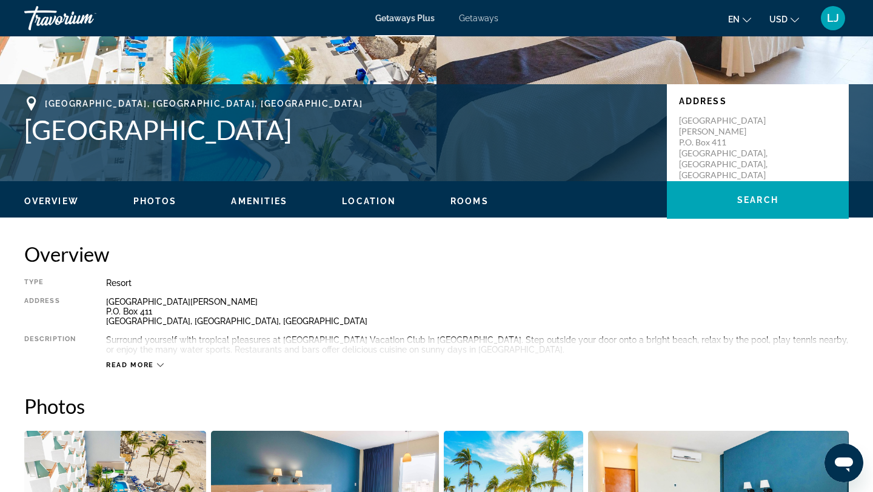
scroll to position [193, 0]
